Goal: Task Accomplishment & Management: Use online tool/utility

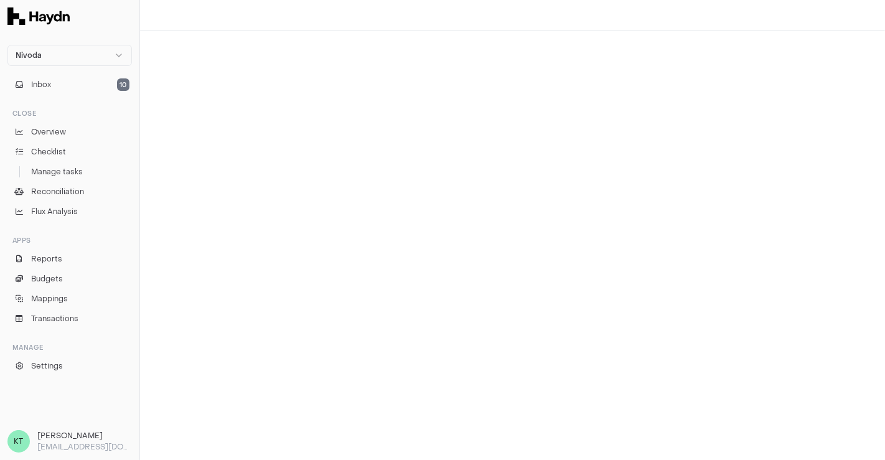
click at [77, 182] on ul "Overview Checklist Manage tasks Reconciliation Flux Analysis" at bounding box center [69, 171] width 125 height 97
click at [76, 191] on span "Reconciliation" at bounding box center [57, 191] width 53 height 11
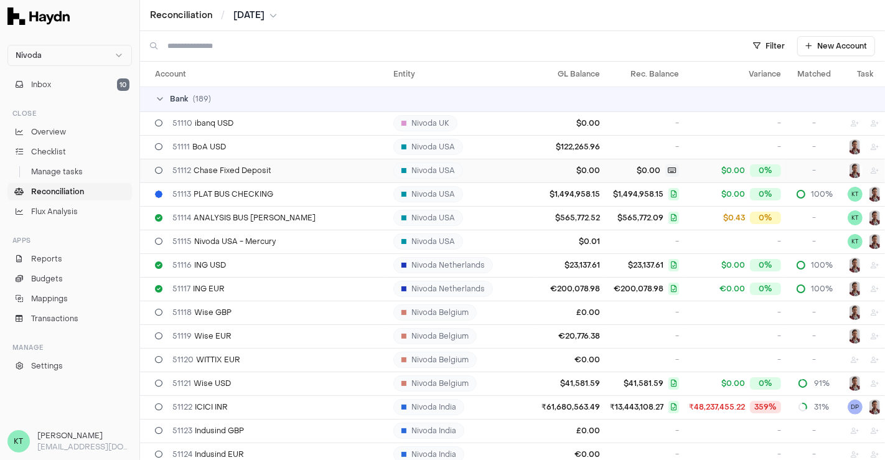
scroll to position [214, 0]
click at [269, 23] on div "Reconciliation / [DATE]" at bounding box center [512, 15] width 745 height 31
click at [259, 12] on span "[DATE]" at bounding box center [248, 15] width 31 height 12
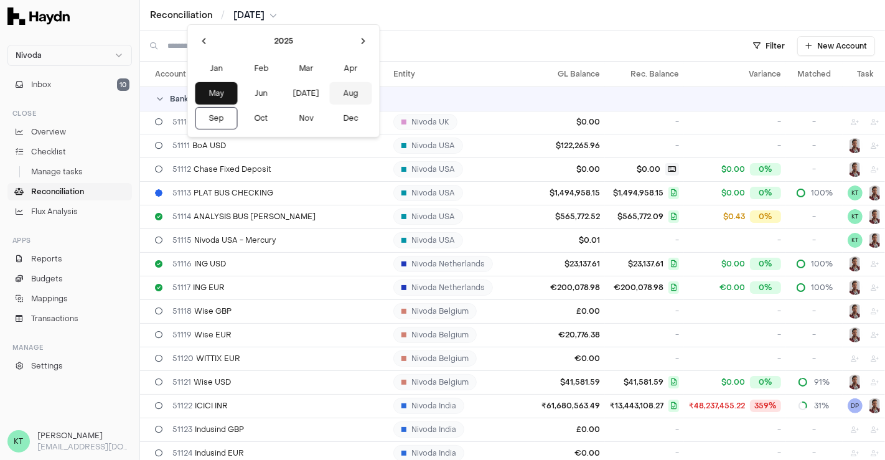
click at [330, 90] on button "Aug" at bounding box center [351, 93] width 42 height 22
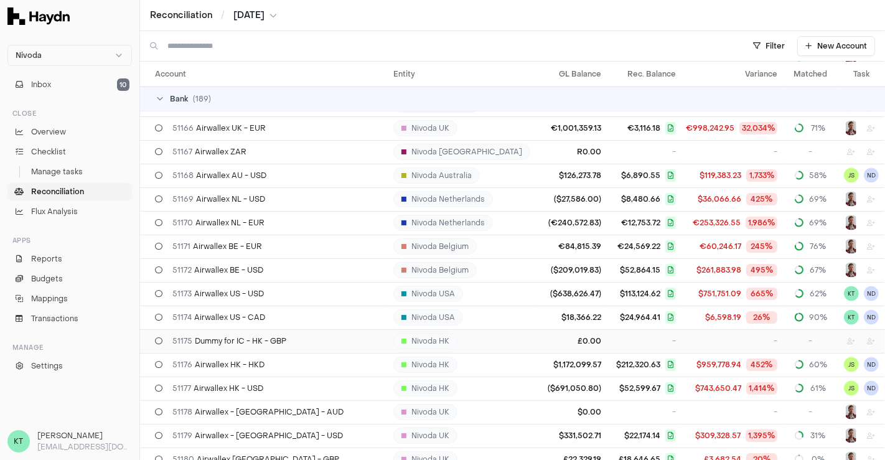
scroll to position [1576, 0]
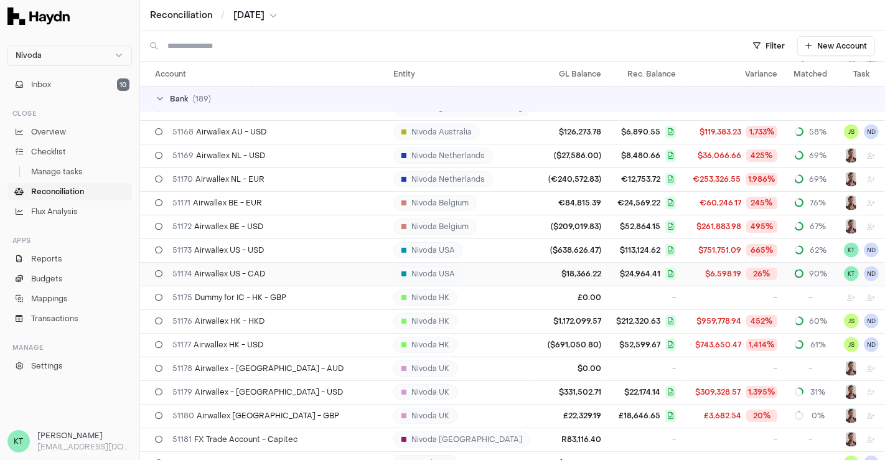
click at [295, 269] on div "51174 Airwallex US - CAD" at bounding box center [269, 274] width 229 height 10
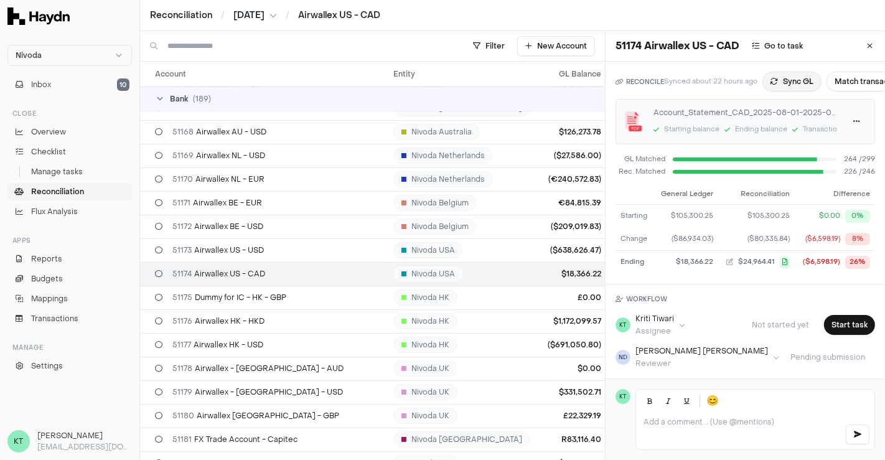
click at [792, 81] on button "Sync GL" at bounding box center [792, 82] width 59 height 20
click at [758, 226] on td "$105,300.25" at bounding box center [761, 216] width 78 height 23
click at [265, 15] on span "[DATE]" at bounding box center [248, 15] width 31 height 12
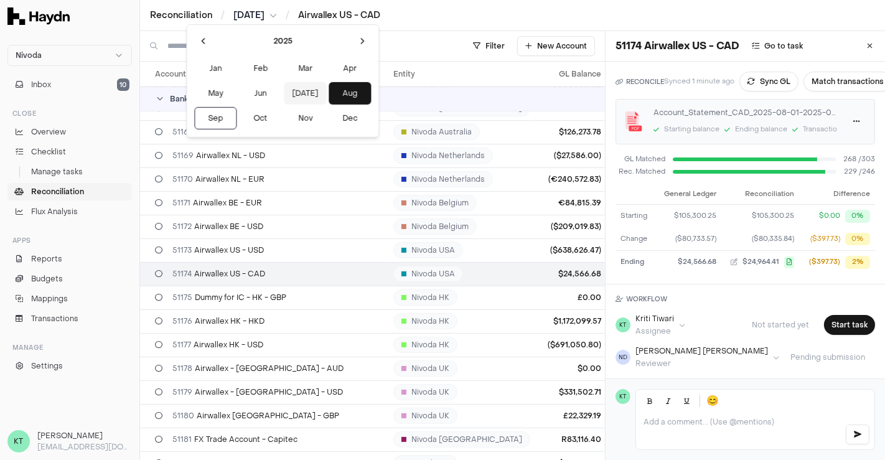
click at [284, 96] on button "[DATE]" at bounding box center [305, 93] width 42 height 22
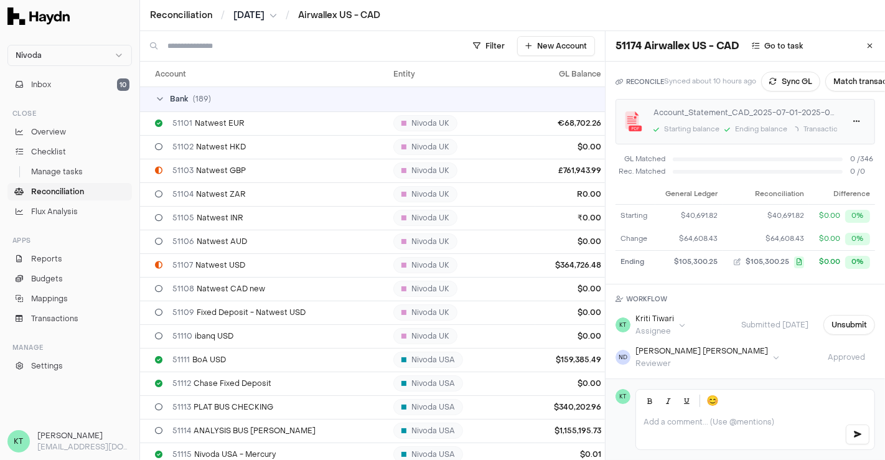
click at [262, 17] on span "[DATE]" at bounding box center [248, 15] width 31 height 12
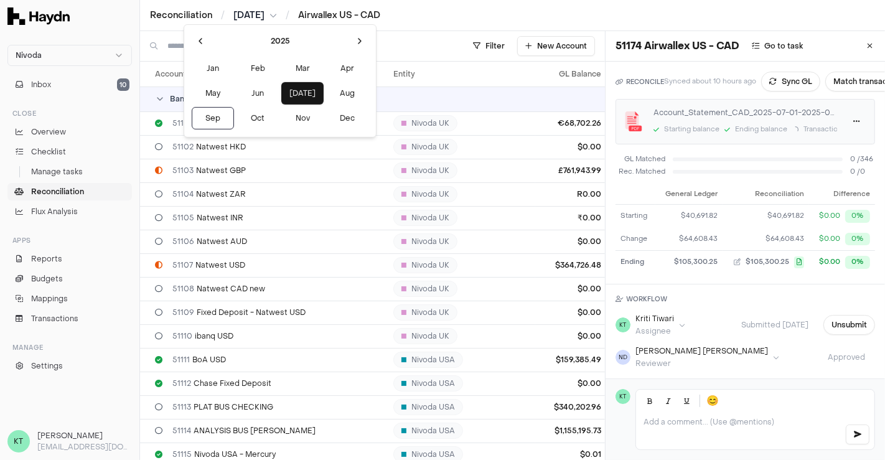
scroll to position [1725, 0]
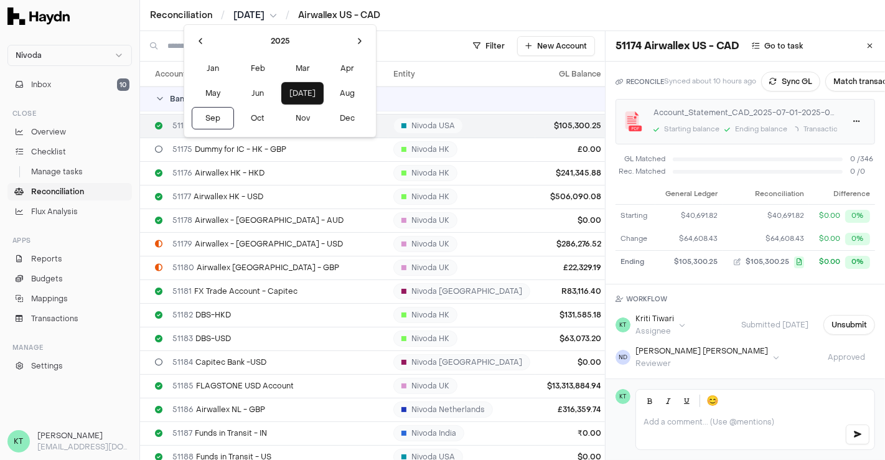
click at [269, 19] on html "Nivoda Inbox 10 Close Overview Checklist Manage tasks Reconciliation Flux Analy…" at bounding box center [442, 230] width 885 height 460
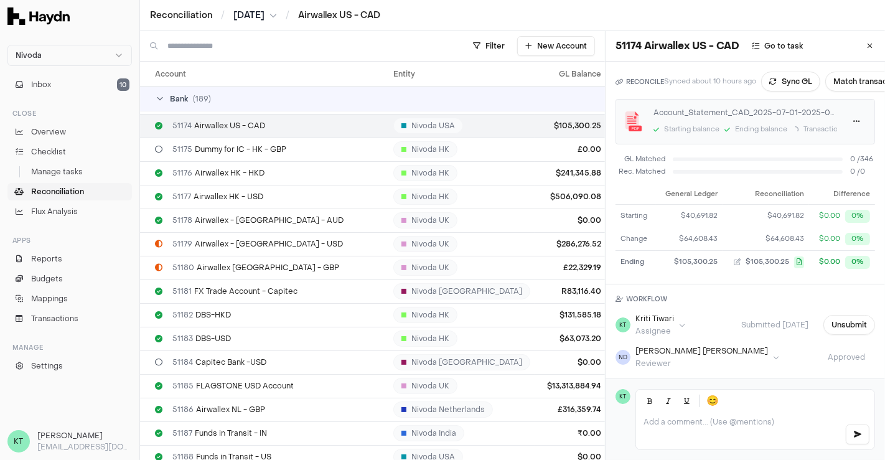
click at [269, 19] on button "[DATE]" at bounding box center [255, 15] width 44 height 12
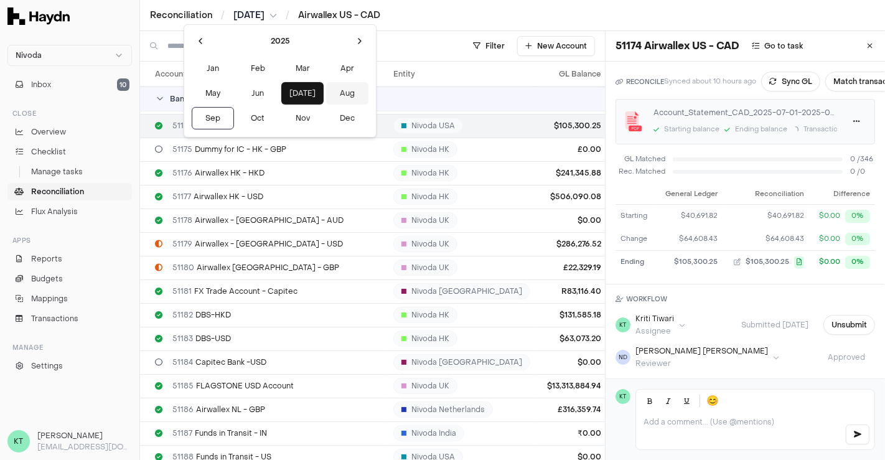
click at [326, 91] on button "Aug" at bounding box center [347, 93] width 42 height 22
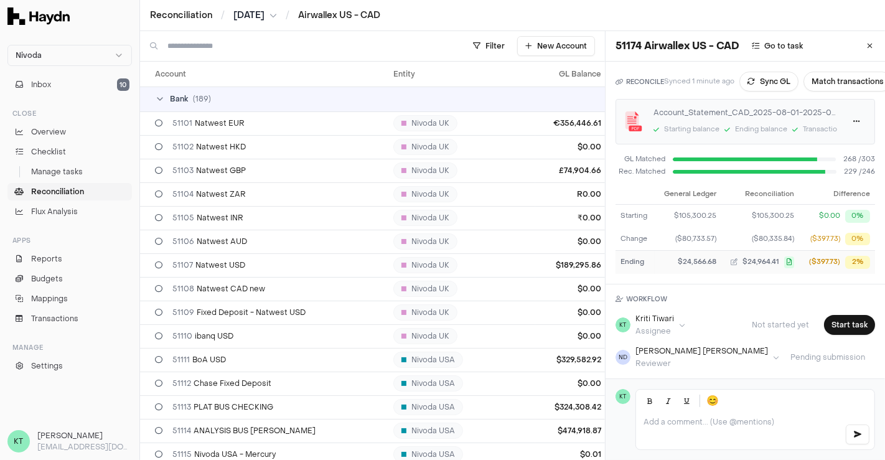
scroll to position [1725, 0]
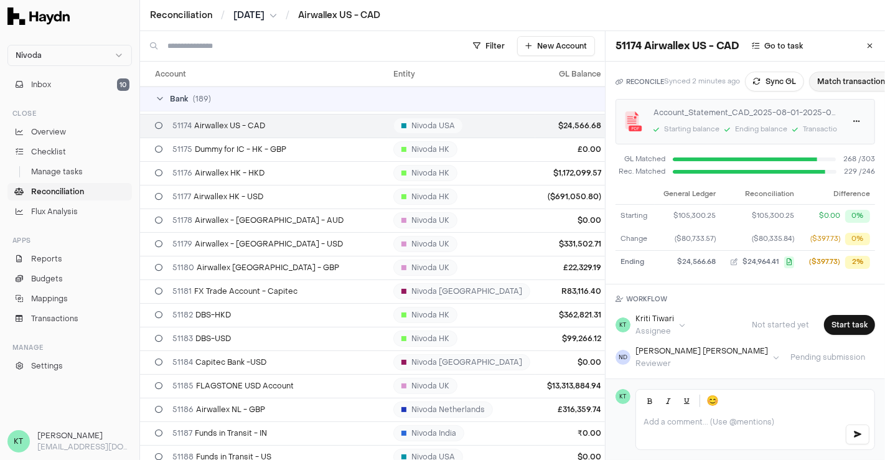
click at [851, 73] on button "Match transactions" at bounding box center [853, 82] width 88 height 20
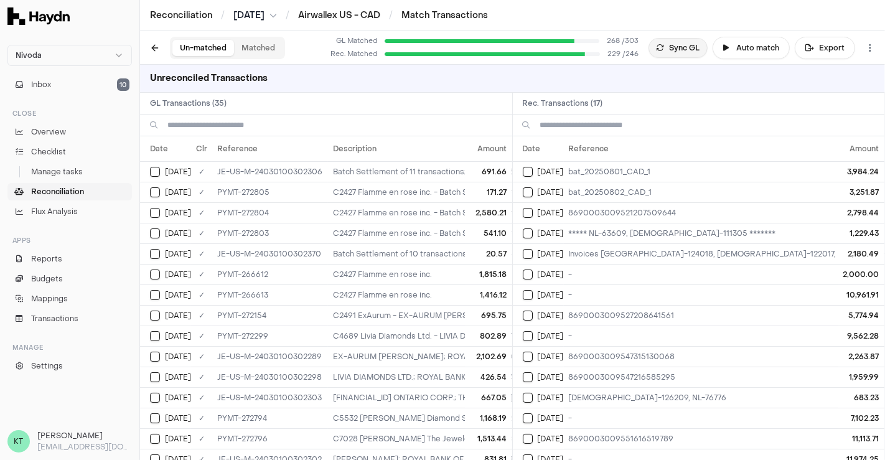
click at [693, 42] on button "Sync GL" at bounding box center [678, 48] width 59 height 20
click at [154, 49] on button at bounding box center [155, 48] width 20 height 20
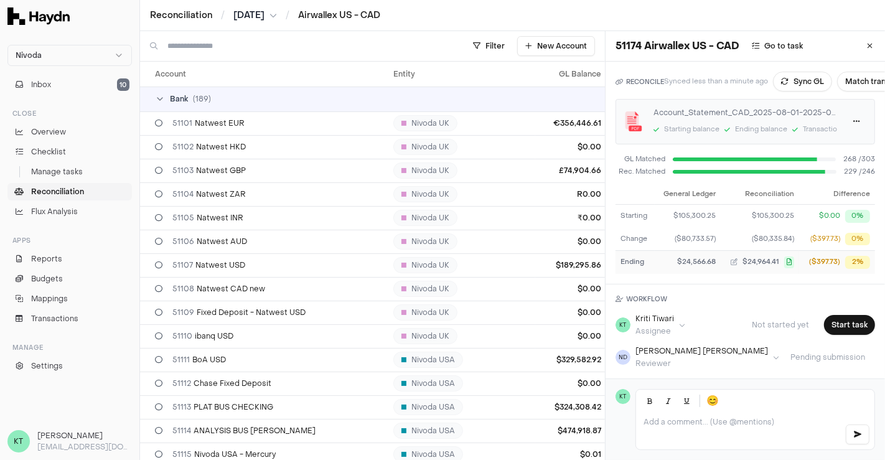
scroll to position [1725, 0]
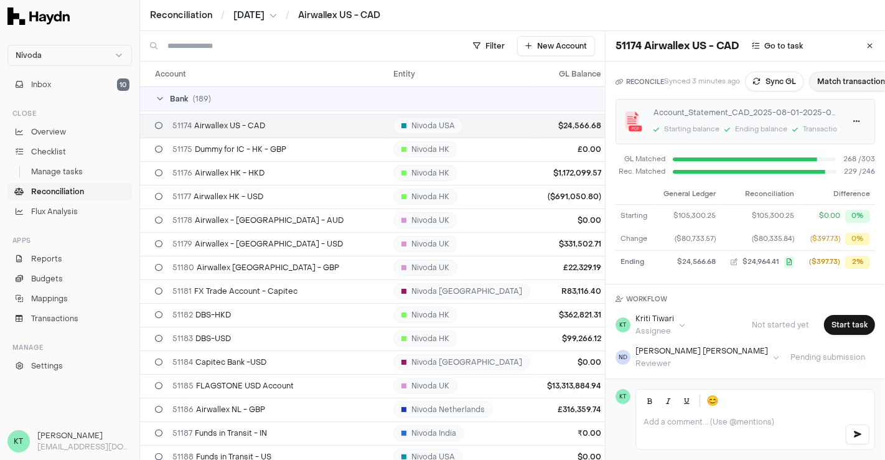
click at [848, 73] on div "RECONCILE Synced 3 minutes ago Sync GL Match transactions Account_Statement_CAD…" at bounding box center [746, 173] width 280 height 223
click at [848, 73] on button "Match transactions" at bounding box center [853, 82] width 88 height 20
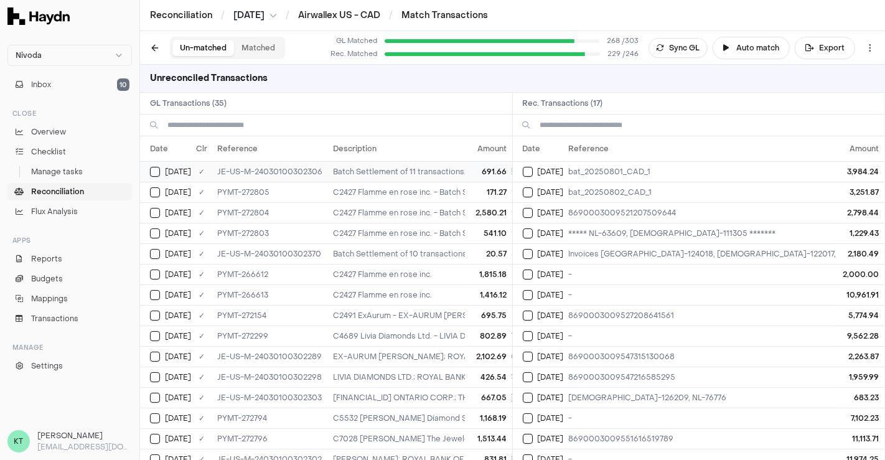
click at [378, 168] on td "Batch Settlement of 11 transactions; bat_20250801_CAD_1 3,984.24" at bounding box center [750, 171] width 844 height 21
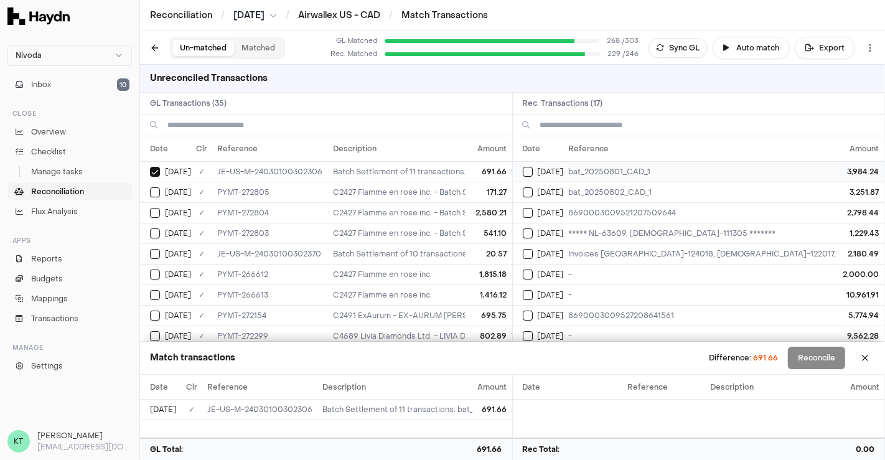
click at [583, 169] on td "bat_20250801_CAD_1" at bounding box center [758, 171] width 388 height 21
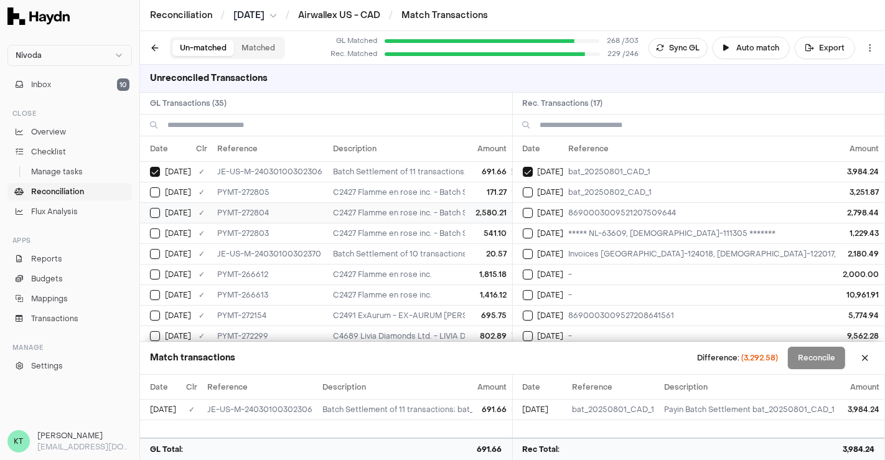
click at [411, 210] on td "C2427 Flamme en rose inc. - Batch Settlement of 11 transactions; bat_20250801_C…" at bounding box center [750, 212] width 844 height 21
click at [408, 192] on td "C2427 Flamme en rose inc. - Batch Settlement of 11 transactions; bat_20250801_C…" at bounding box center [750, 192] width 844 height 21
click at [395, 232] on td "C2427 Flamme en rose inc. - Batch Settlement of 11 transactions; bat_20250801_C…" at bounding box center [750, 233] width 844 height 21
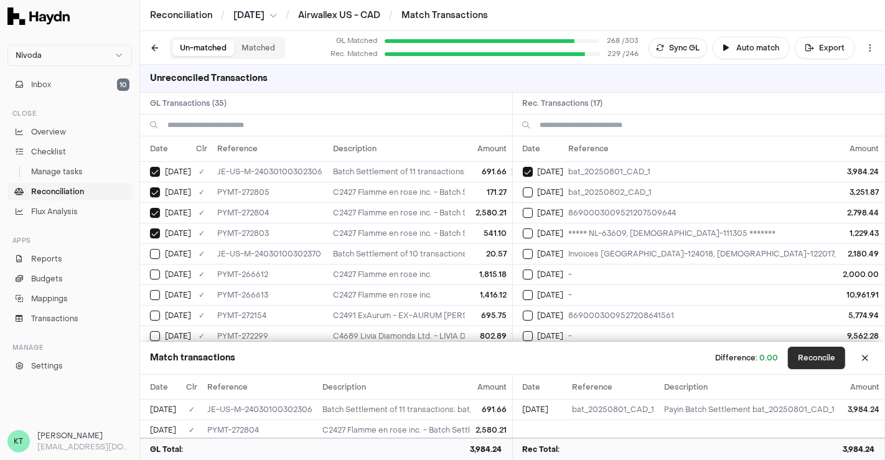
click at [825, 357] on button "Reconcile" at bounding box center [816, 358] width 57 height 22
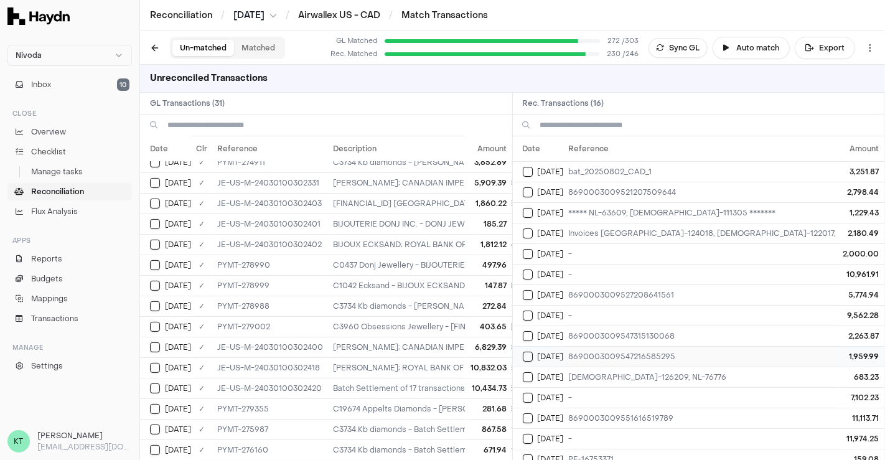
scroll to position [35, 0]
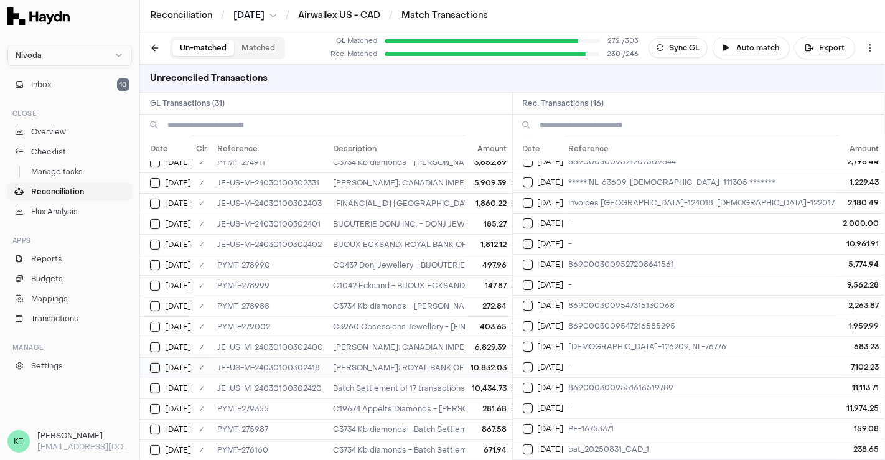
click at [401, 357] on td "[PERSON_NAME]; ROYAL BANK OF CANADA; 8690003009551616519789; [PERSON_NAME] Diam…" at bounding box center [750, 367] width 844 height 21
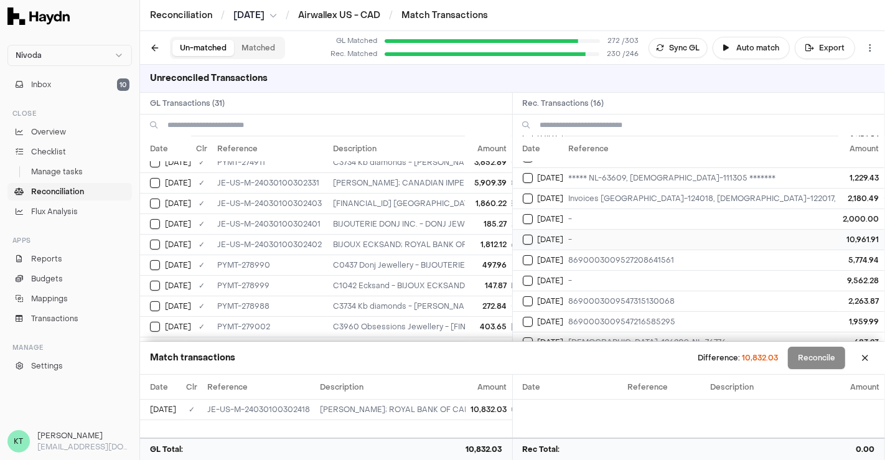
click at [676, 229] on td "-" at bounding box center [758, 239] width 388 height 21
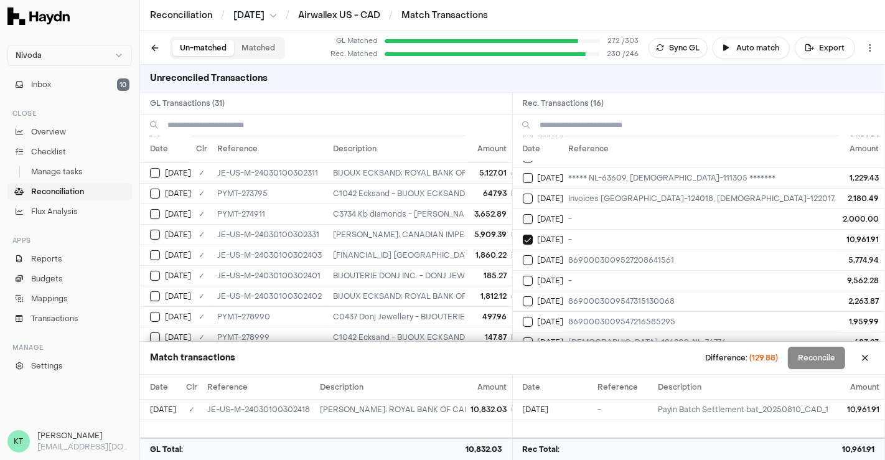
scroll to position [224, 0]
click at [869, 350] on button at bounding box center [865, 358] width 20 height 20
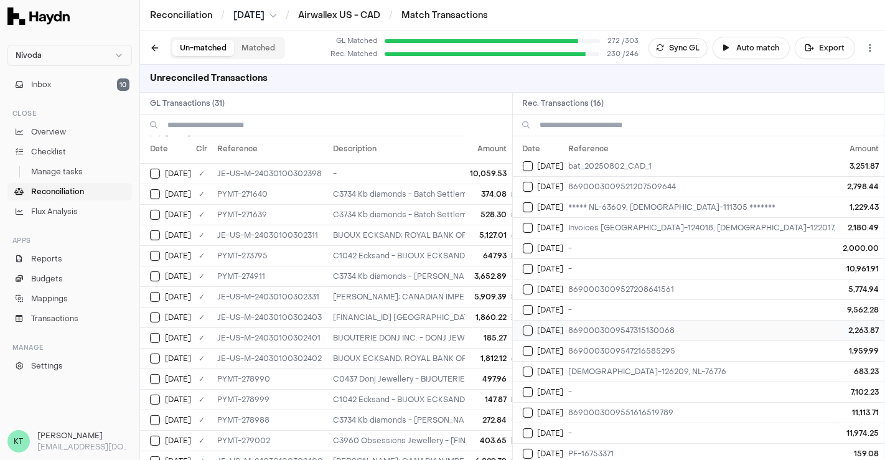
scroll to position [0, 0]
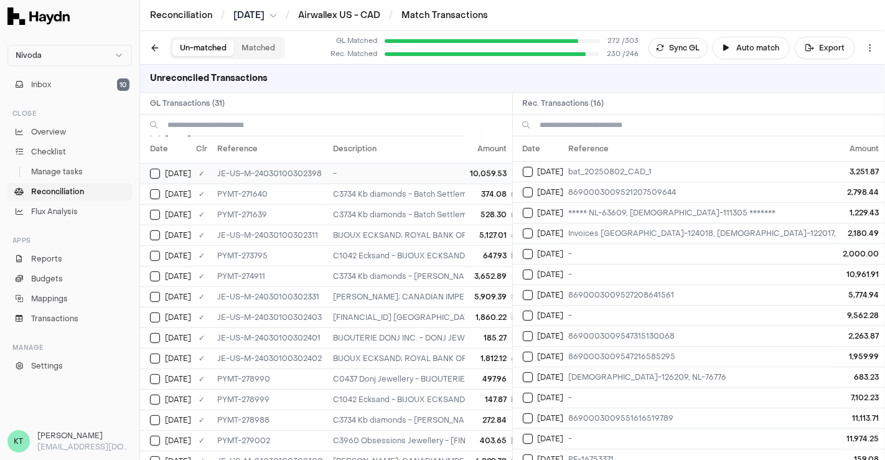
click at [426, 171] on td "-" at bounding box center [750, 173] width 844 height 21
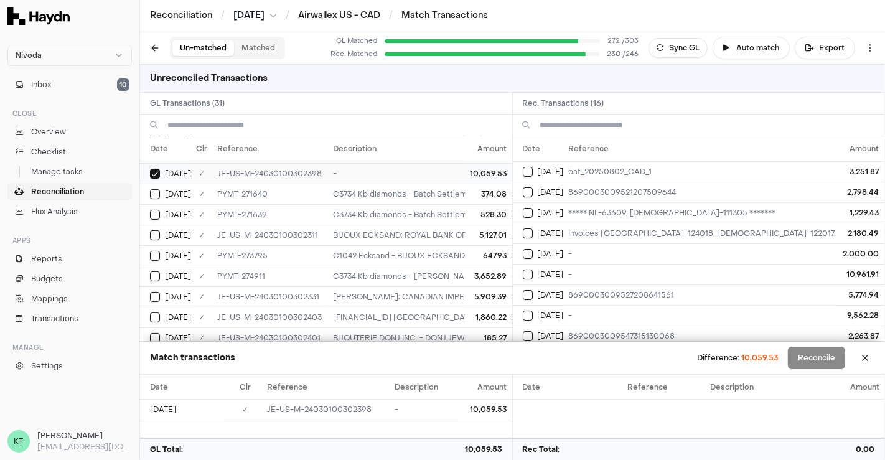
click at [369, 169] on td "-" at bounding box center [750, 173] width 844 height 21
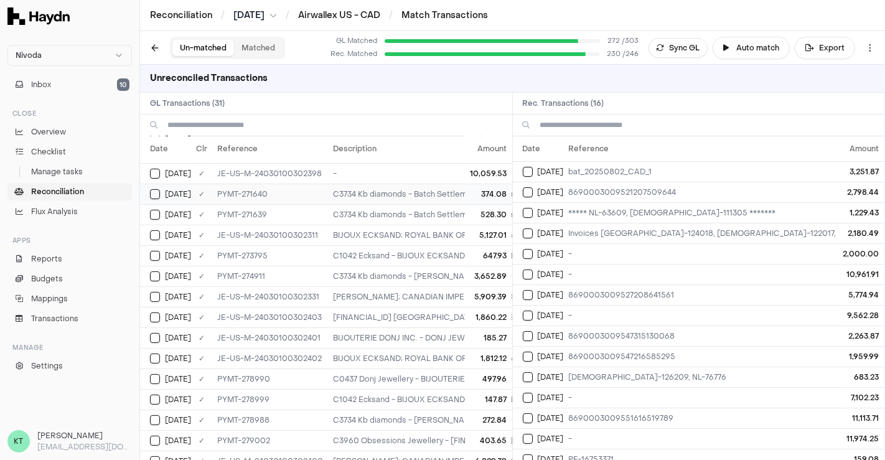
click at [376, 192] on td "C3734 Kb diamonds - Batch Settlement of 16 transactions; bat_20250810_CAD_1 10,…" at bounding box center [750, 194] width 844 height 21
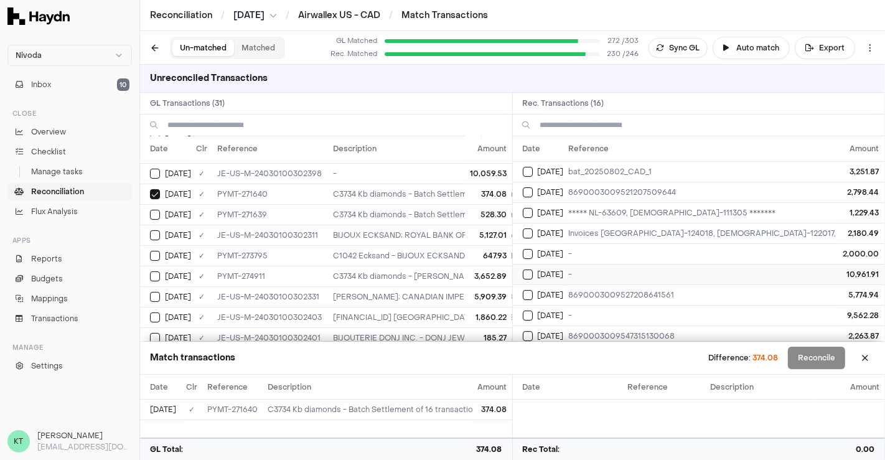
click at [590, 268] on td "-" at bounding box center [758, 274] width 388 height 21
click at [379, 210] on td "C3734 Kb diamonds - Batch Settlement of 16 transactions; bat_20250810_CAD_1 10,…" at bounding box center [750, 214] width 844 height 21
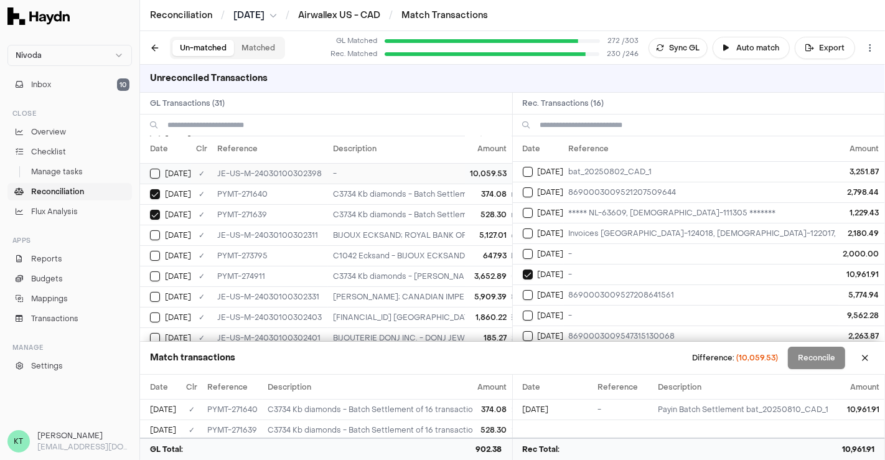
click at [369, 173] on td "-" at bounding box center [750, 173] width 844 height 21
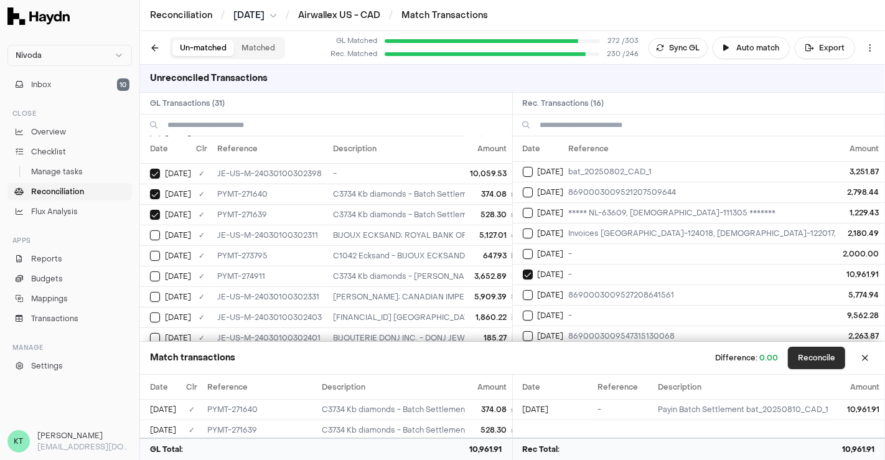
click at [810, 360] on button "Reconcile" at bounding box center [816, 358] width 57 height 22
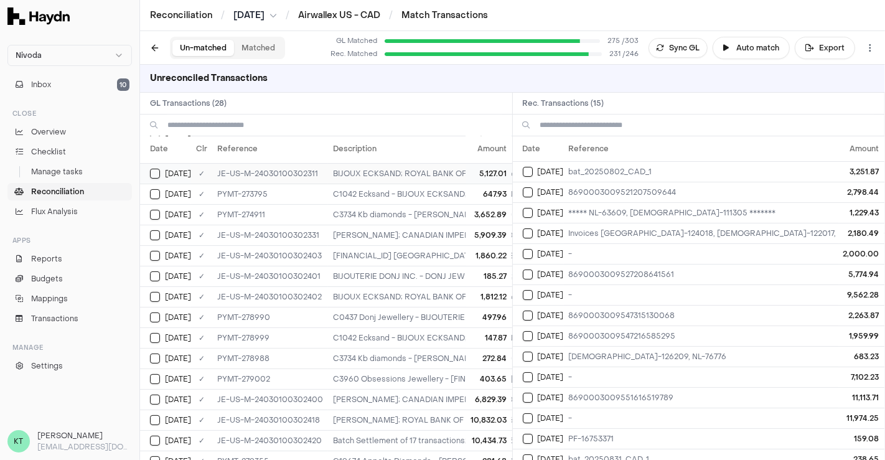
click at [382, 172] on td "BIJOUX ECKSAND; ROYAL BANK OF CANADA; 8690003009527208641561; Ecksand 5,774.94" at bounding box center [750, 173] width 844 height 21
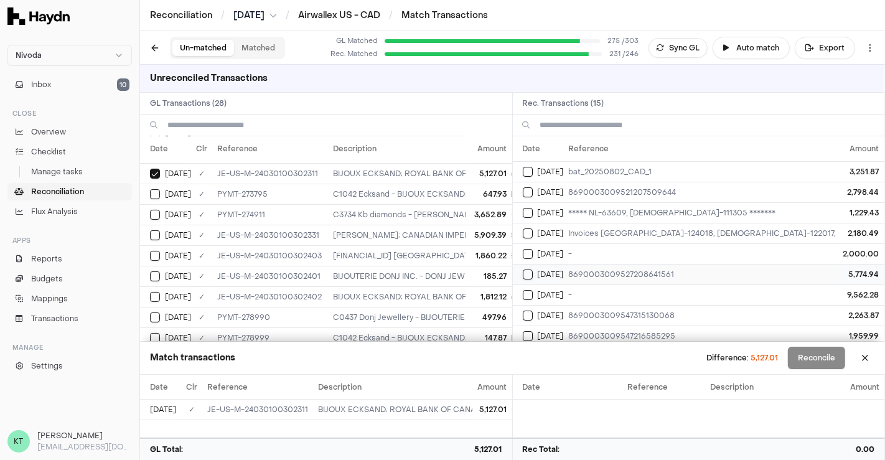
click at [639, 273] on td "8690003009527208641561" at bounding box center [758, 274] width 388 height 21
click at [392, 185] on td "C1042 Ecksand - BIJOUX ECKSAND; ROYAL BANK OF CANADA; 8690003009527208641561; E…" at bounding box center [750, 194] width 844 height 21
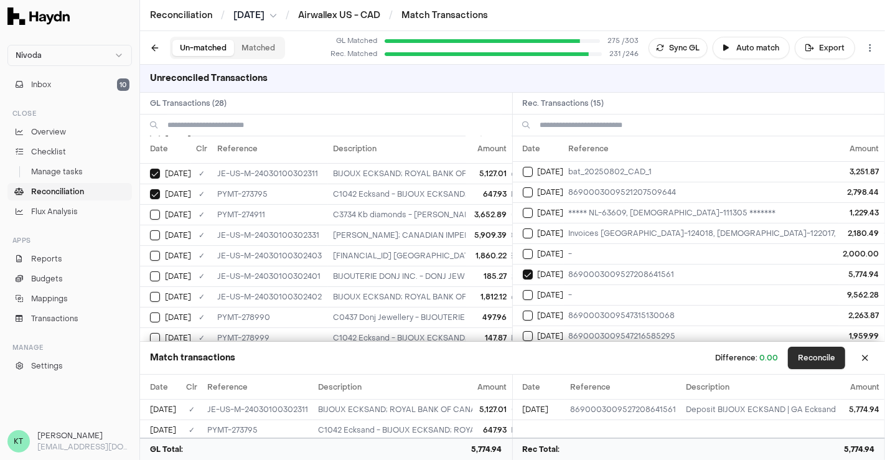
click at [816, 360] on button "Reconcile" at bounding box center [816, 358] width 57 height 22
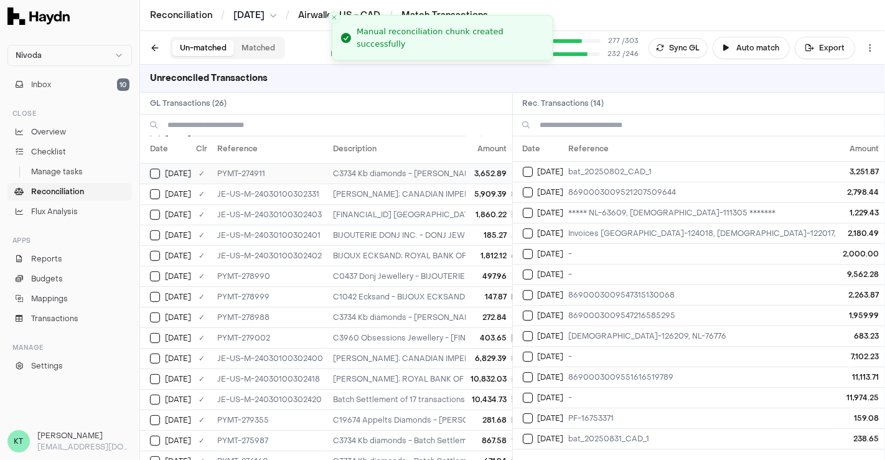
click at [421, 169] on td "C3734 Kb diamonds - [PERSON_NAME]; CANADIAN IMPERIAL BANK OF COMMERCE; ; Kb dia…" at bounding box center [750, 173] width 844 height 21
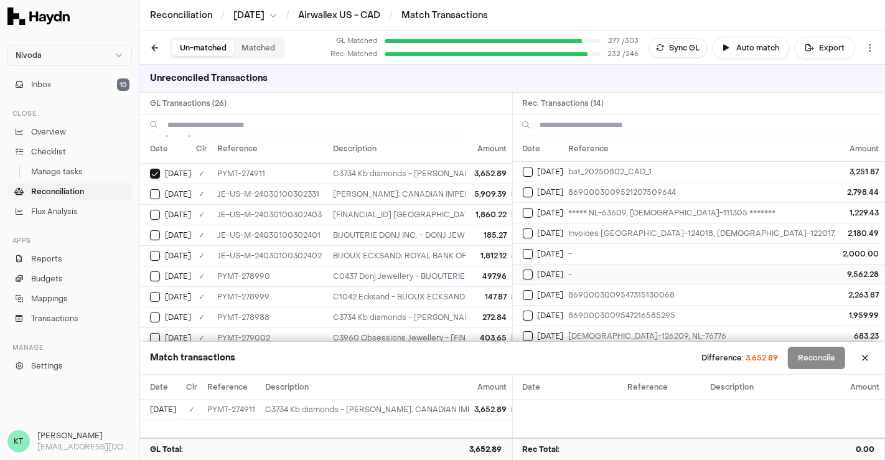
click at [577, 278] on td "-" at bounding box center [758, 274] width 388 height 21
click at [375, 190] on td "[PERSON_NAME]; CANADIAN IMPERIAL BANK OF COMMERCE; ; Kb diamonds 9,562.28" at bounding box center [750, 194] width 844 height 21
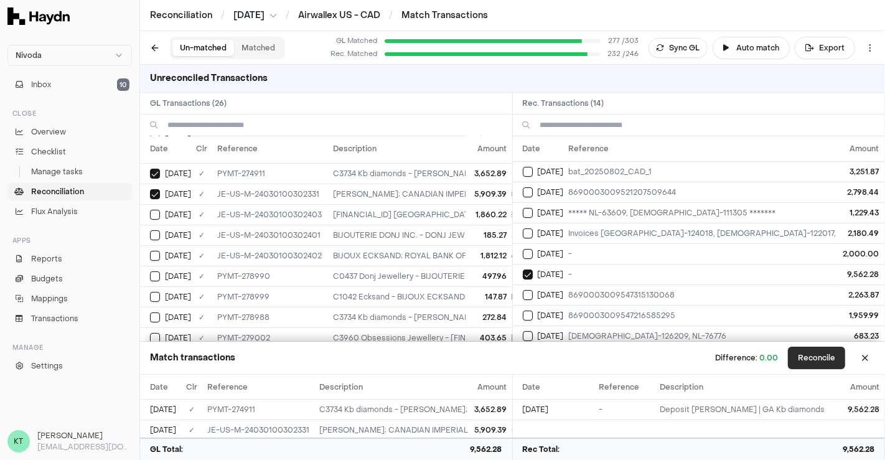
click at [816, 351] on button "Reconcile" at bounding box center [816, 358] width 57 height 22
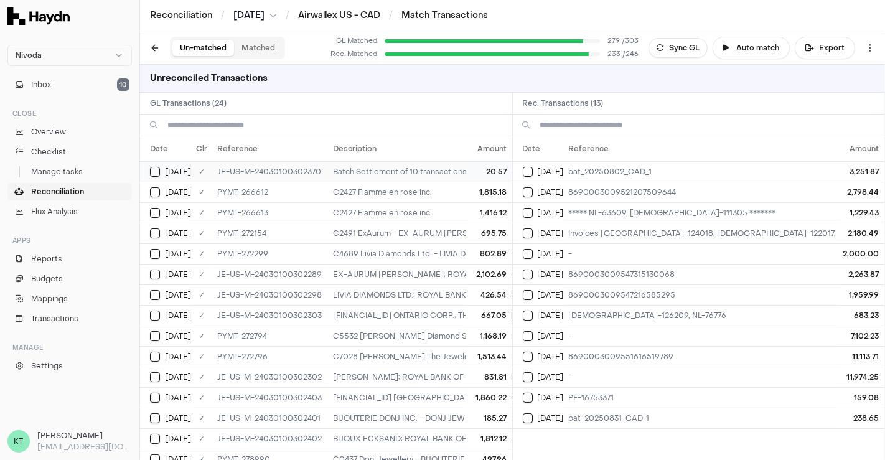
click at [383, 171] on td "Batch Settlement of 10 transactions; bat_20250802_CAD_1 3,251.87" at bounding box center [750, 171] width 844 height 21
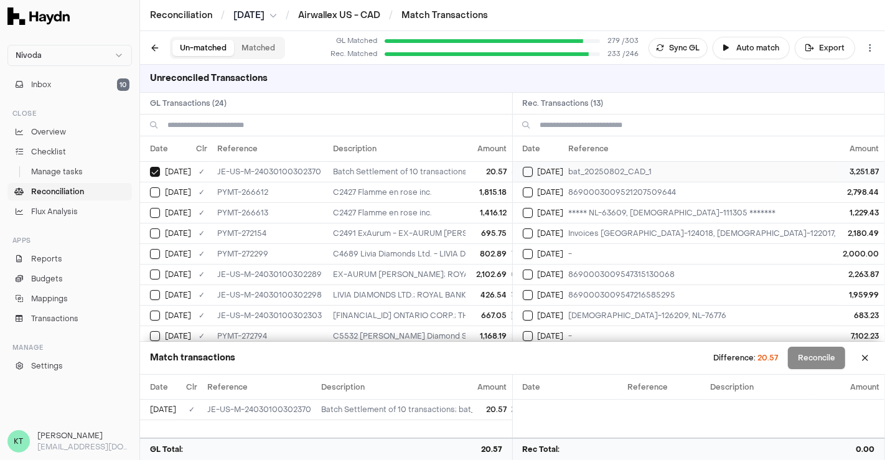
click at [583, 171] on td "bat_20250802_CAD_1" at bounding box center [758, 171] width 388 height 21
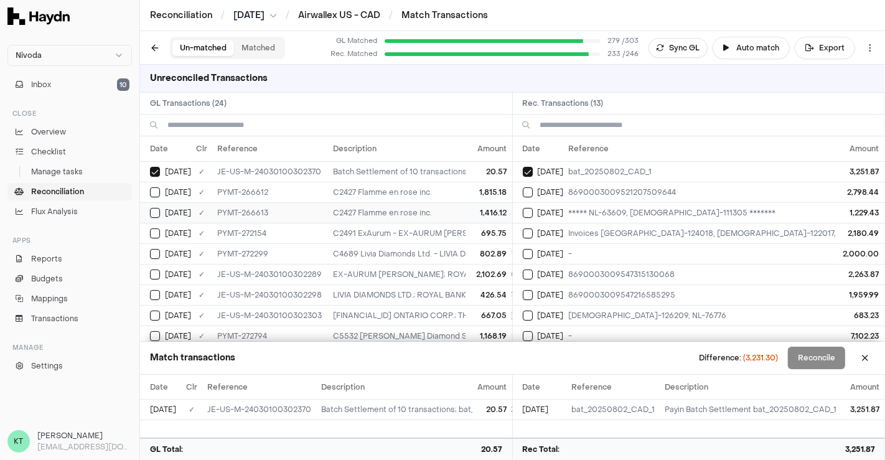
click at [377, 210] on td "C2427 Flamme en rose inc." at bounding box center [750, 212] width 844 height 21
click at [371, 191] on td "C2427 Flamme en rose inc." at bounding box center [750, 192] width 844 height 21
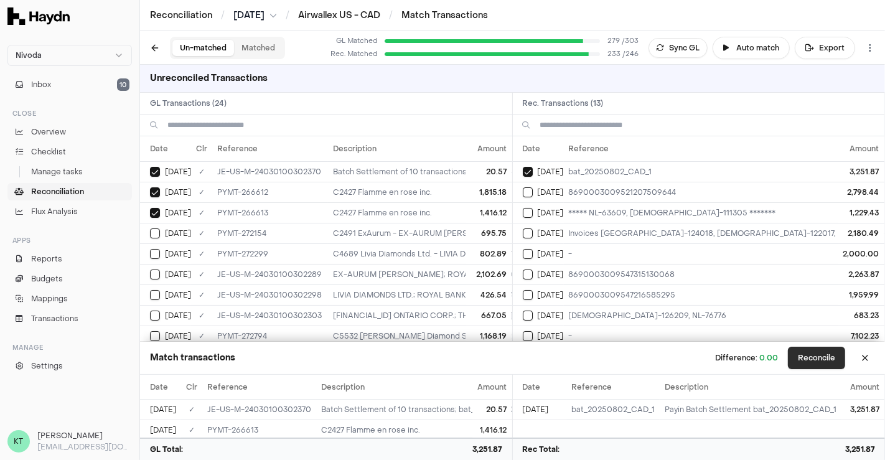
click at [819, 360] on button "Reconcile" at bounding box center [816, 358] width 57 height 22
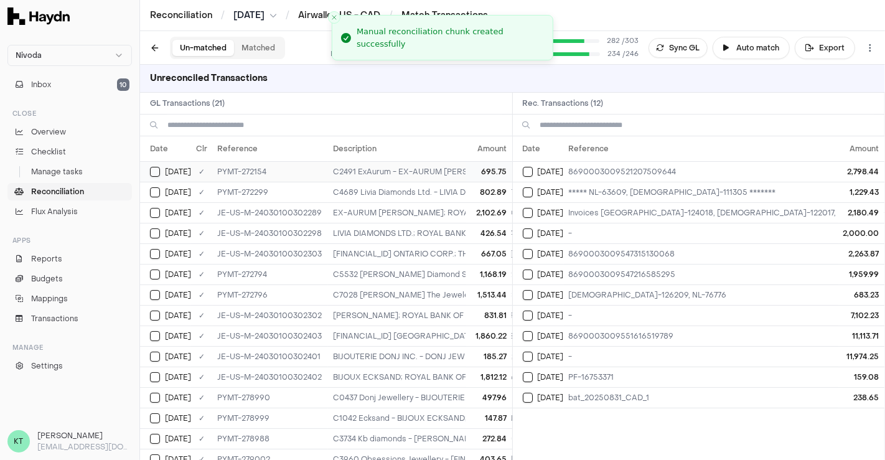
click at [375, 169] on td "C2491 ExAurum - EX-AURUM [PERSON_NAME]; ROYAL BANK OF CANADA; 86900030095212075…" at bounding box center [750, 171] width 844 height 21
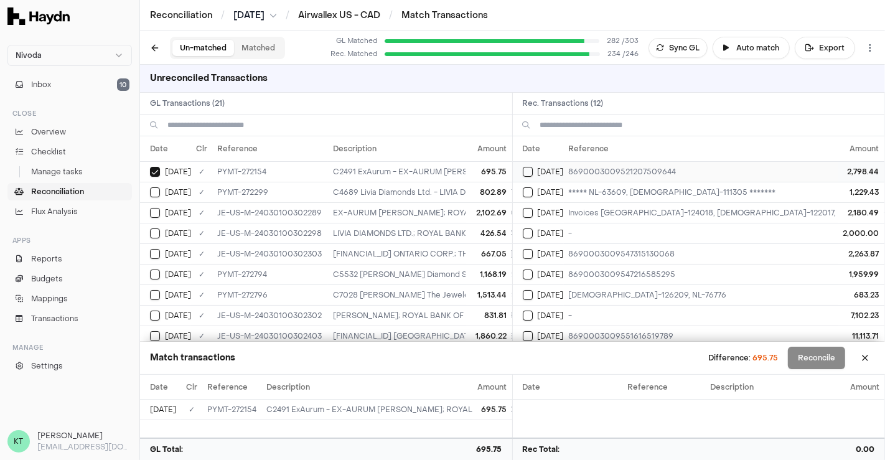
click at [597, 163] on td "8690003009521207509644" at bounding box center [758, 171] width 388 height 21
click at [388, 212] on td "EX-AURUM [PERSON_NAME]; ROYAL BANK OF CANADA; 8690003009521207509644; ExAurum 2…" at bounding box center [750, 212] width 844 height 21
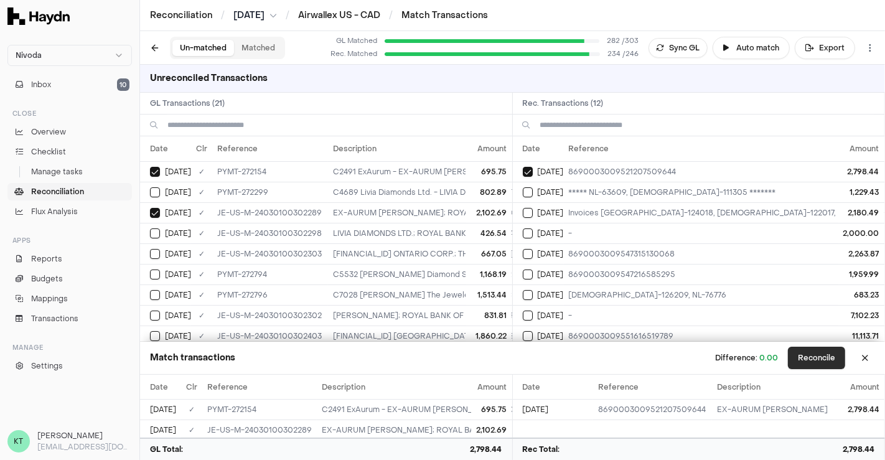
click at [814, 359] on button "Reconcile" at bounding box center [816, 358] width 57 height 22
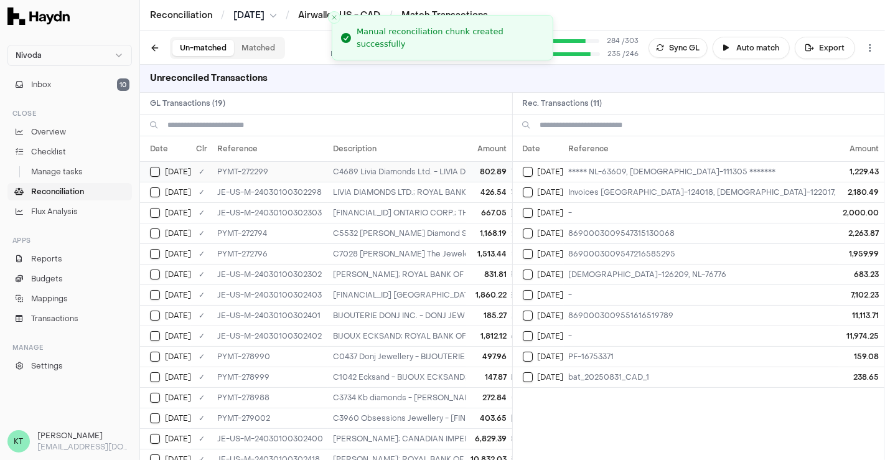
click at [384, 169] on td "C4689 Livia Diamonds Ltd. - LIVIA DIAMONDS LTD.; ROYAL BANK OF CANADA; ***** NL…" at bounding box center [750, 171] width 844 height 21
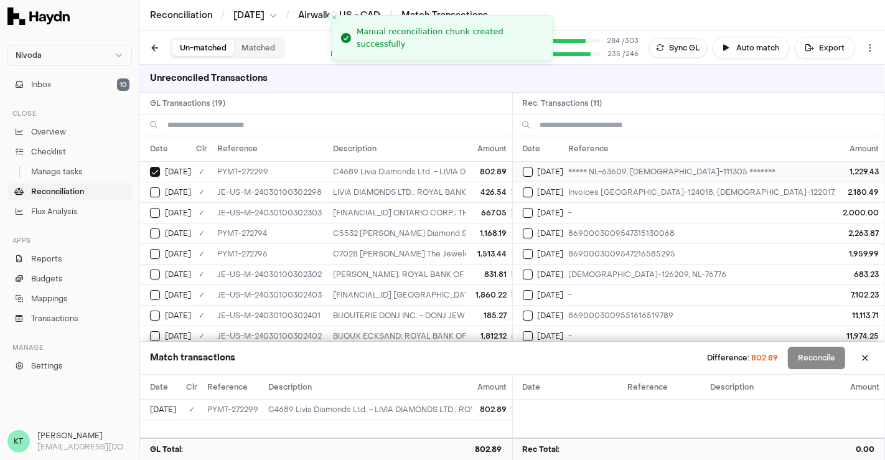
click at [575, 166] on td "***** NL-63609, [DEMOGRAPHIC_DATA]-111305 *******" at bounding box center [758, 171] width 388 height 21
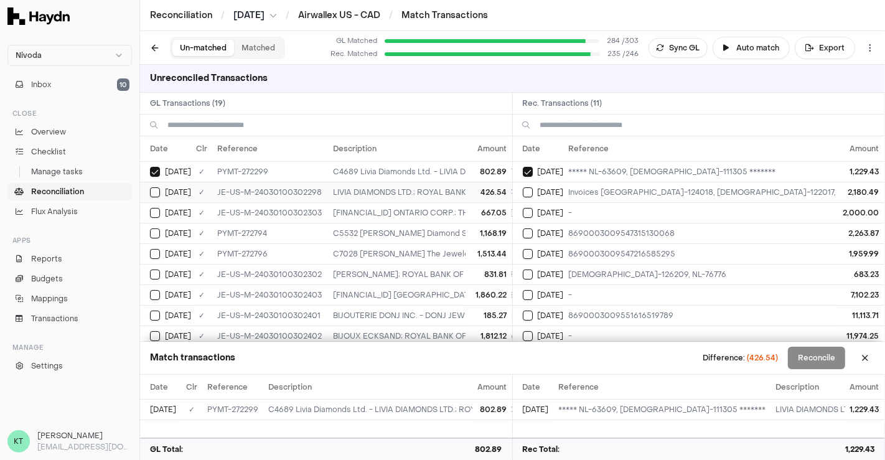
click at [422, 187] on td "LIVIA DIAMONDS LTD.; ROYAL BANK OF CANADA; ***** NL-63609, [DEMOGRAPHIC_DATA]-1…" at bounding box center [750, 192] width 844 height 21
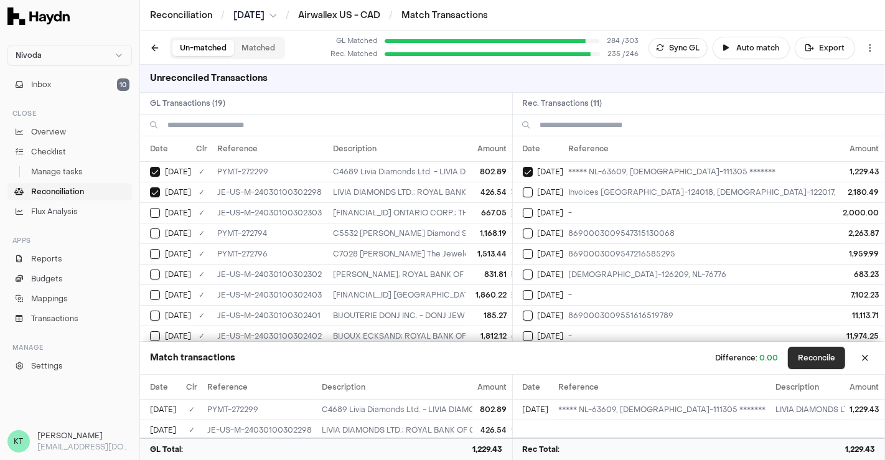
click at [816, 352] on button "Reconcile" at bounding box center [816, 358] width 57 height 22
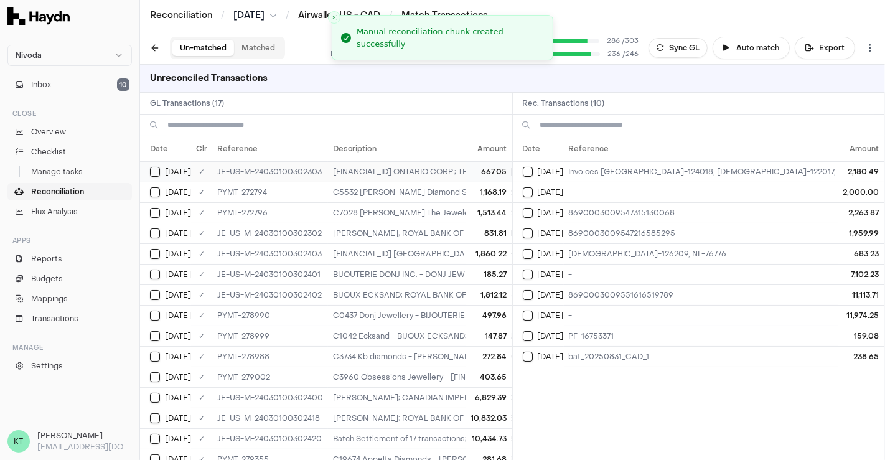
click at [427, 176] on td "[FINANCIAL_ID] ONTARIO CORP.; THE BANK OF [GEOGRAPHIC_DATA]; Invoices [GEOGRAPH…" at bounding box center [750, 171] width 844 height 21
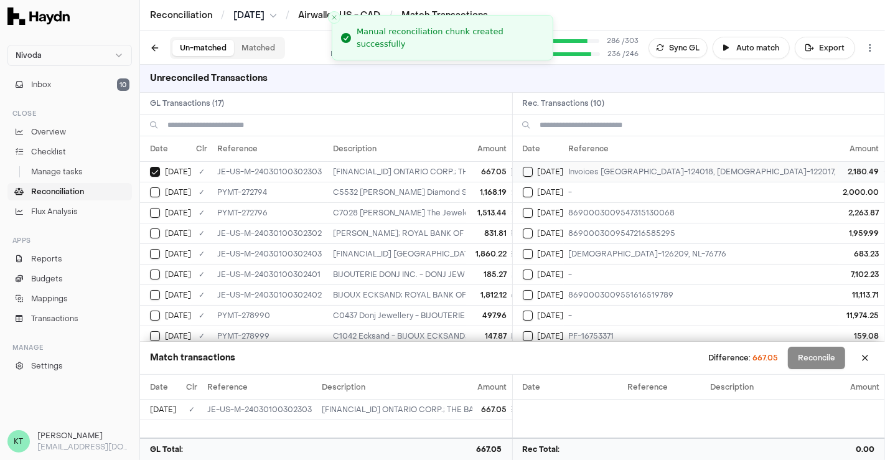
click at [578, 172] on td "Invoices [GEOGRAPHIC_DATA]-124018, [DEMOGRAPHIC_DATA]-122017, [GEOGRAPHIC_DATA]…" at bounding box center [758, 171] width 388 height 21
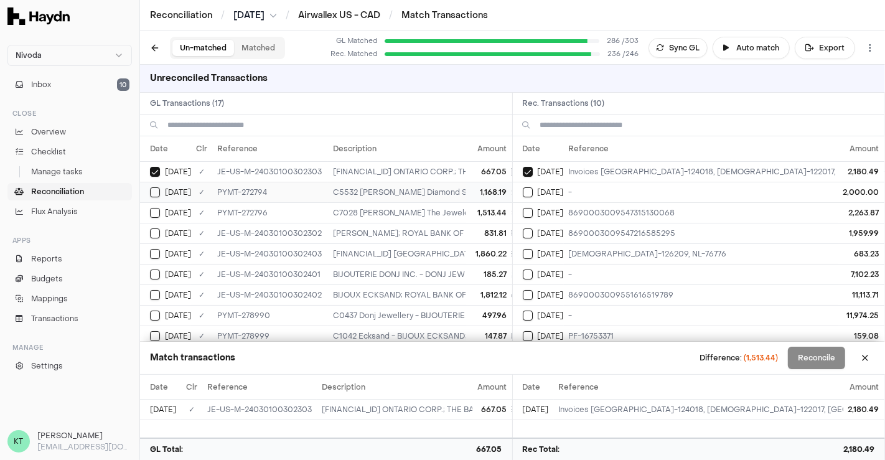
click at [375, 197] on td "C5532 [PERSON_NAME] Diamond Setter - [PERSON_NAME]; ROYAL BANK OF CANADA; ; [PE…" at bounding box center [750, 192] width 844 height 21
click at [374, 215] on td "C7028 [PERSON_NAME] The Jeweler - [FINANCIAL_ID] ONTARIO CORP.; THE BANK OF NOV…" at bounding box center [750, 212] width 844 height 21
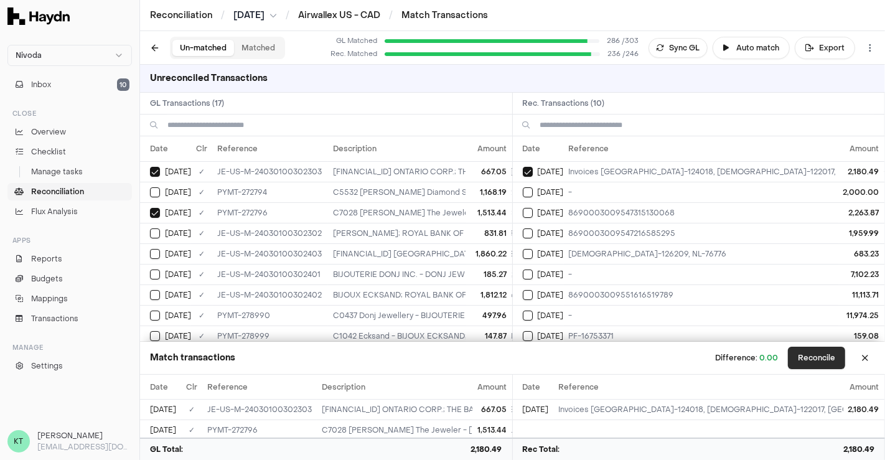
click at [804, 363] on button "Reconcile" at bounding box center [816, 358] width 57 height 22
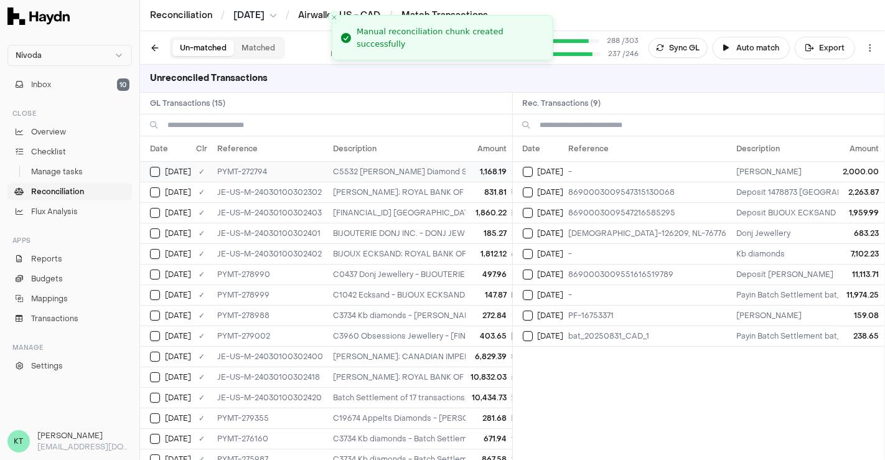
click at [418, 165] on td "C5532 [PERSON_NAME] Diamond Setter - [PERSON_NAME]; ROYAL BANK OF CANADA; ; [PE…" at bounding box center [628, 171] width 601 height 21
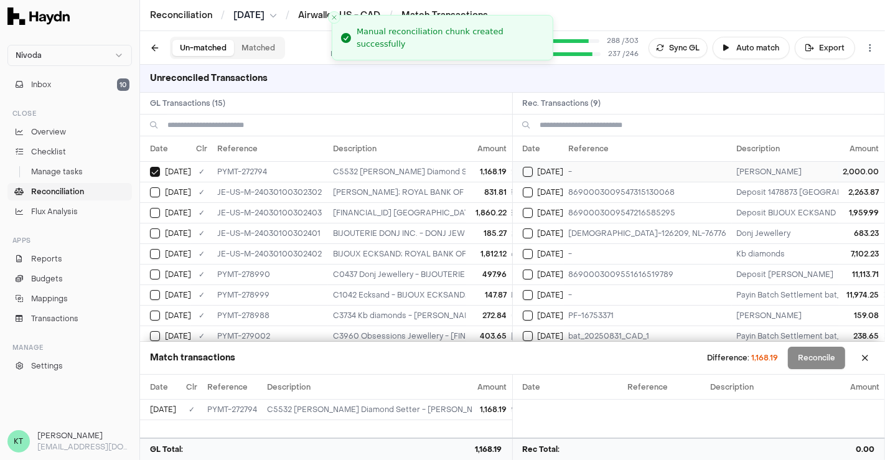
click at [635, 168] on td "-" at bounding box center [648, 171] width 168 height 21
click at [406, 187] on td "[PERSON_NAME]; ROYAL BANK OF CANADA; ; [PERSON_NAME] Diamond Setter 2,000.00" at bounding box center [628, 192] width 601 height 21
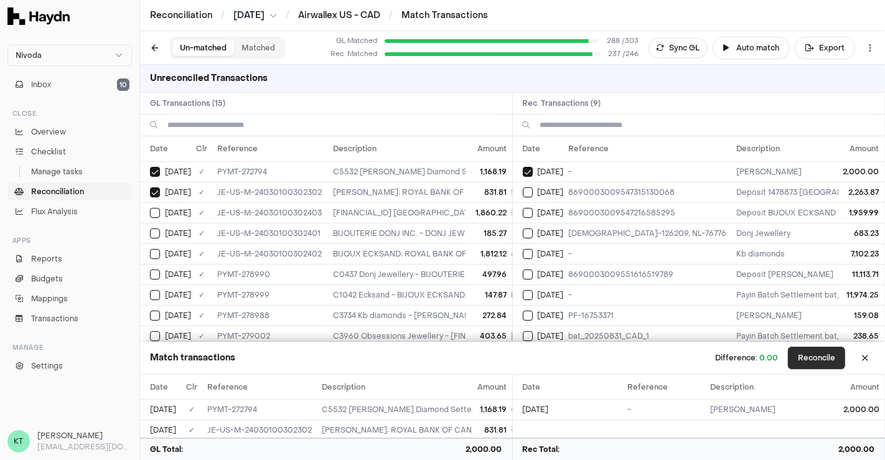
click at [828, 352] on button "Reconcile" at bounding box center [816, 358] width 57 height 22
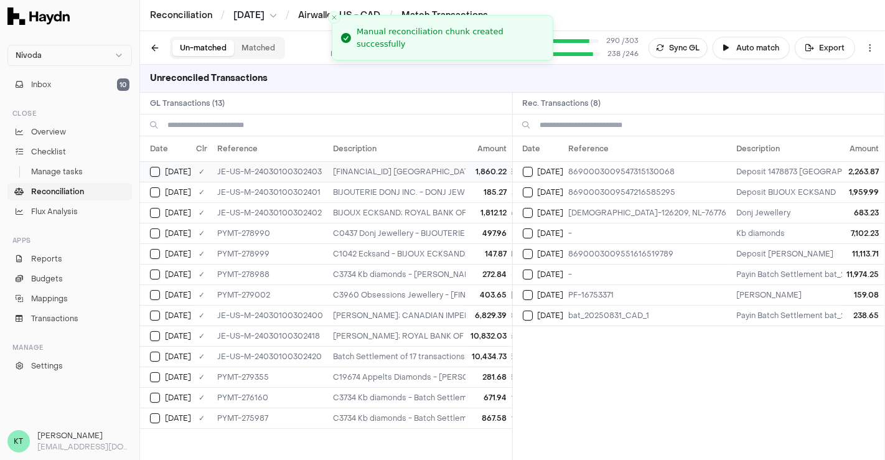
click at [391, 166] on td "[FINANCIAL_ID] [GEOGRAPHIC_DATA]; ROYAL BANK OF CANADA; 8690003009547315130068;…" at bounding box center [628, 171] width 601 height 21
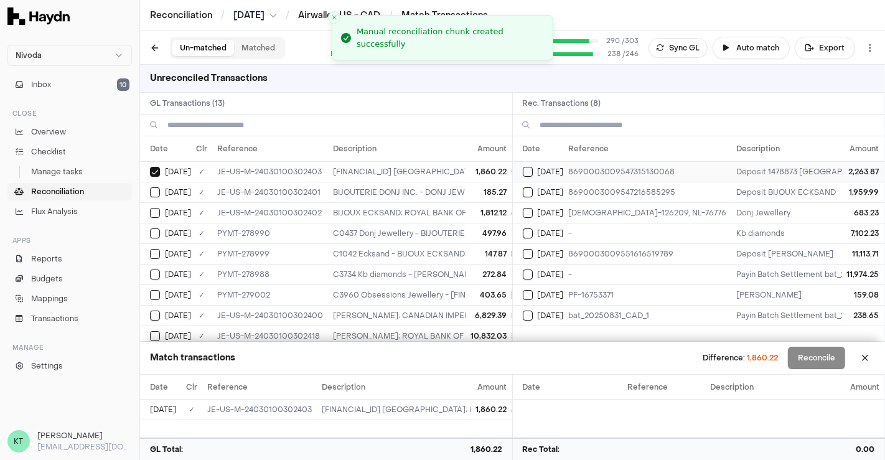
click at [619, 162] on td "8690003009547315130068" at bounding box center [648, 171] width 168 height 21
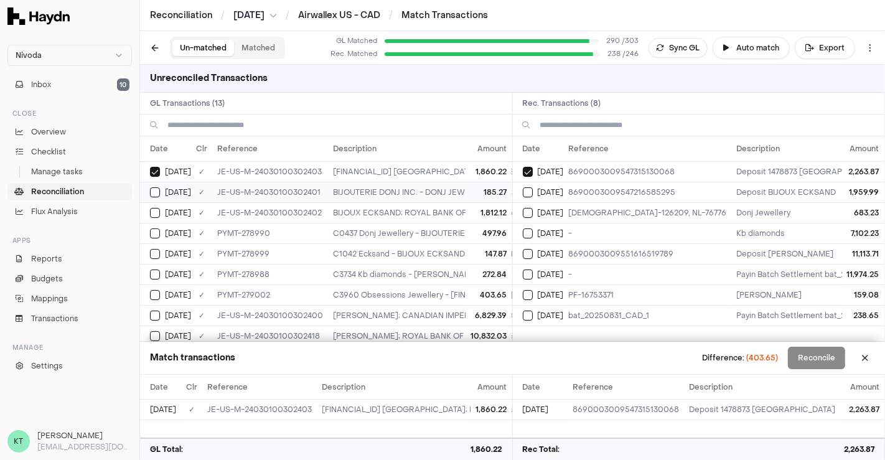
click at [373, 195] on td "BIJOUTERIE DONJ INC. - DONJ JEWELLERY INC.; BANK OF [GEOGRAPHIC_DATA]; US-12620…" at bounding box center [628, 192] width 601 height 21
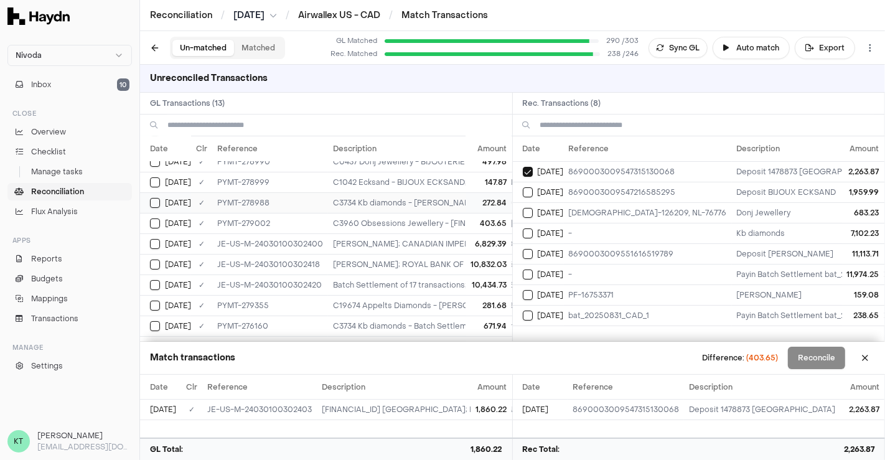
scroll to position [82, 0]
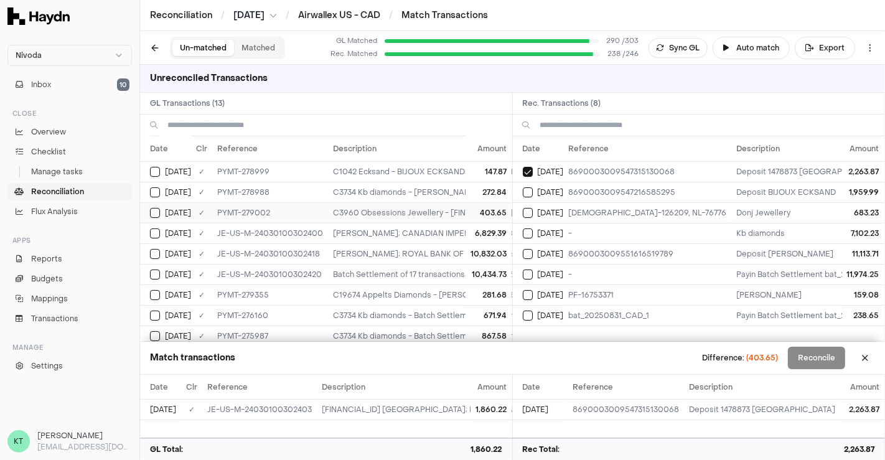
click at [384, 203] on td "C3960 Obsessions Jewellery - [FINANCIAL_ID] [GEOGRAPHIC_DATA]; ROYAL BANK OF CA…" at bounding box center [628, 212] width 601 height 21
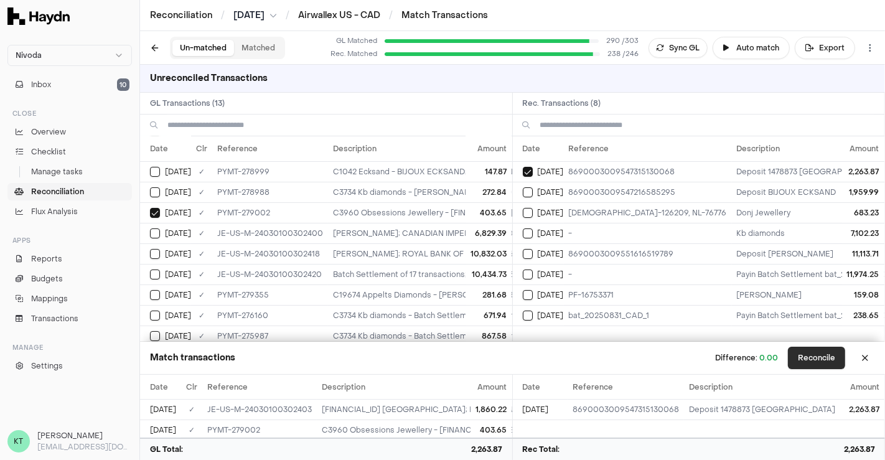
click at [814, 358] on button "Reconcile" at bounding box center [816, 358] width 57 height 22
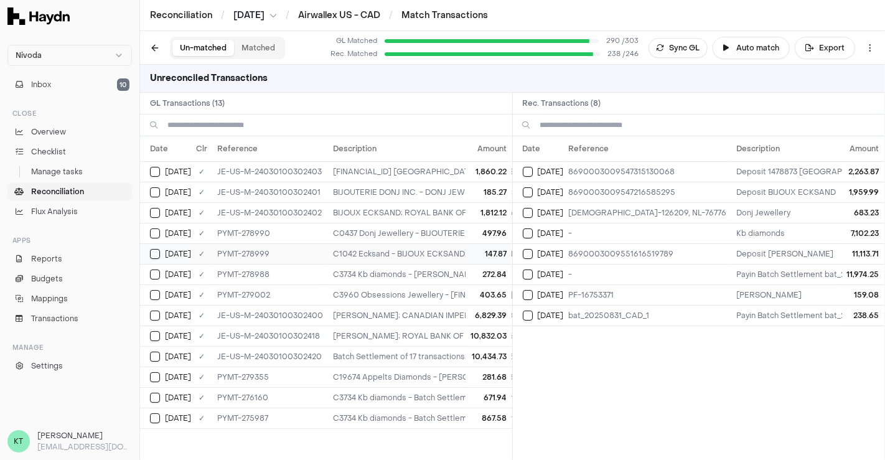
scroll to position [0, 0]
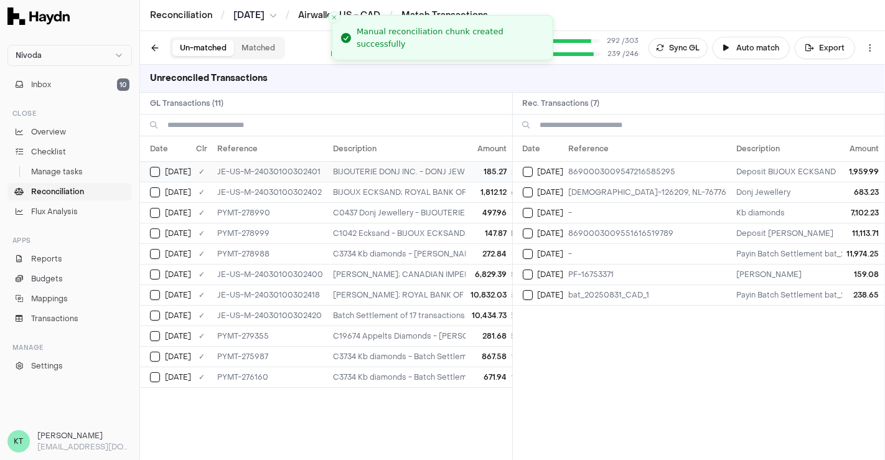
click at [412, 174] on td "BIJOUTERIE DONJ INC. - DONJ JEWELLERY INC.; BANK OF [GEOGRAPHIC_DATA]; US-12620…" at bounding box center [611, 171] width 567 height 21
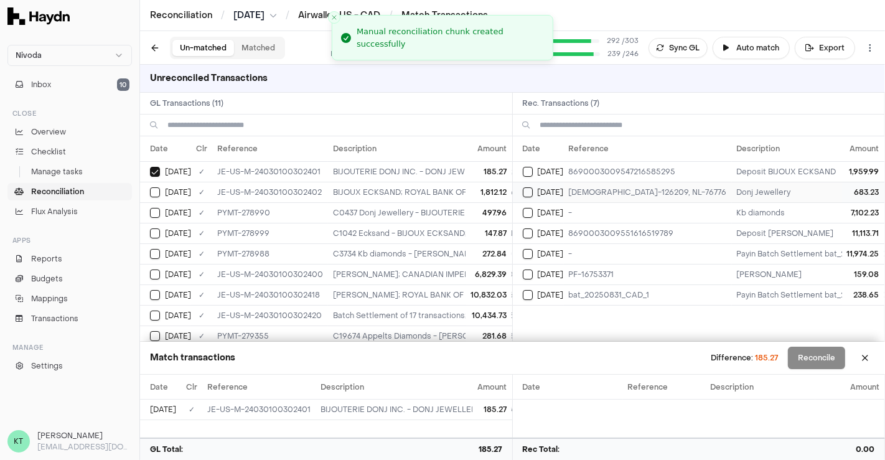
click at [569, 190] on td "[DEMOGRAPHIC_DATA]-126209, NL-76776" at bounding box center [648, 192] width 168 height 21
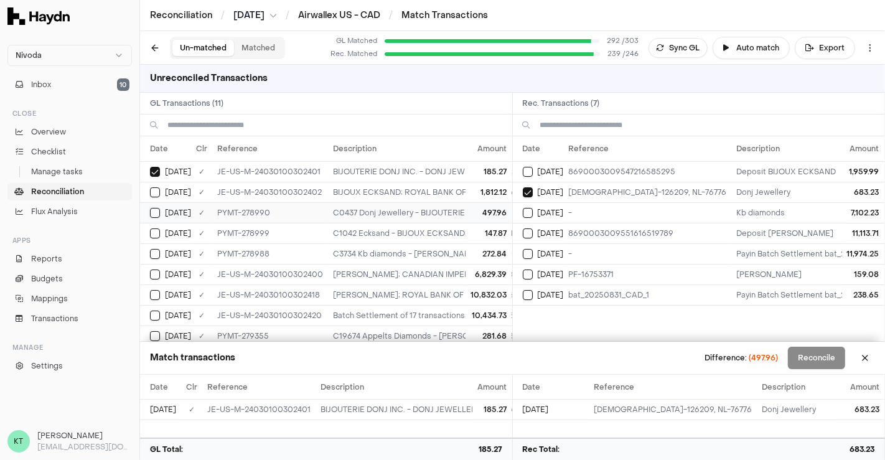
click at [424, 207] on td "C0437 Donj Jewellery - BIJOUTERIE DONJ INC. - DONJ JEWELLERY INC.; BANK OF [GEO…" at bounding box center [611, 212] width 567 height 21
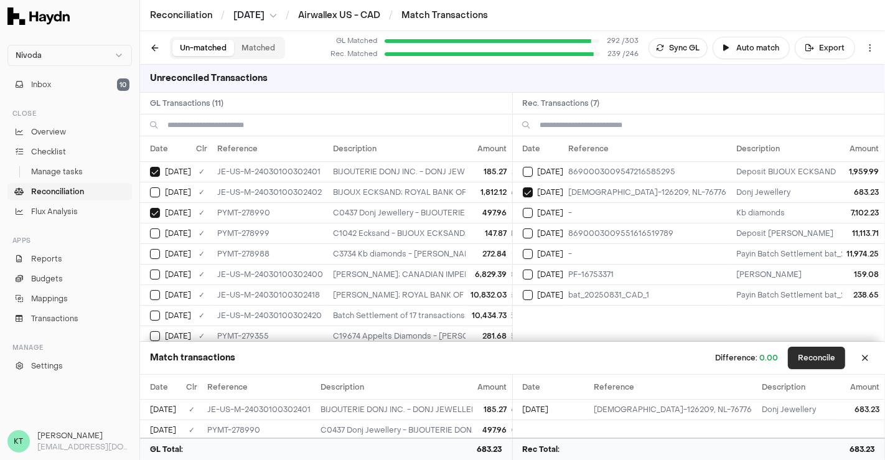
click at [817, 362] on button "Reconcile" at bounding box center [816, 358] width 57 height 22
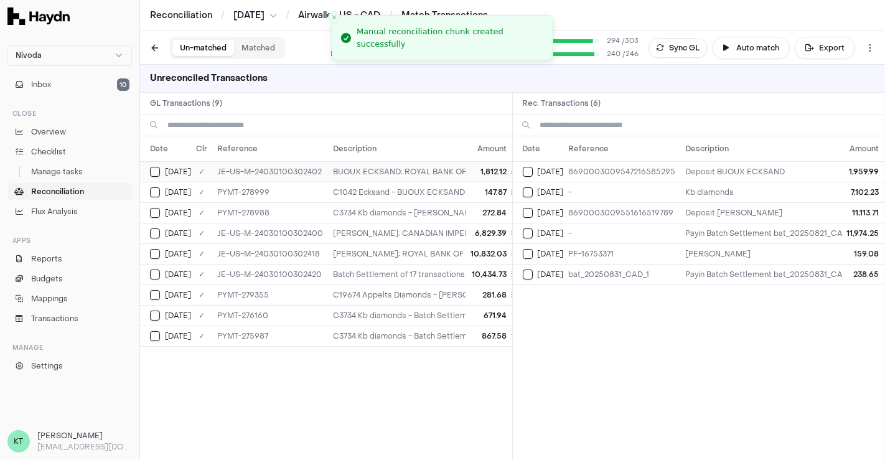
click at [442, 164] on td "BIJOUX ECKSAND; ROYAL BANK OF CANADA; 8690003009547216585295; Ecksand 1,959.99" at bounding box center [592, 171] width 528 height 21
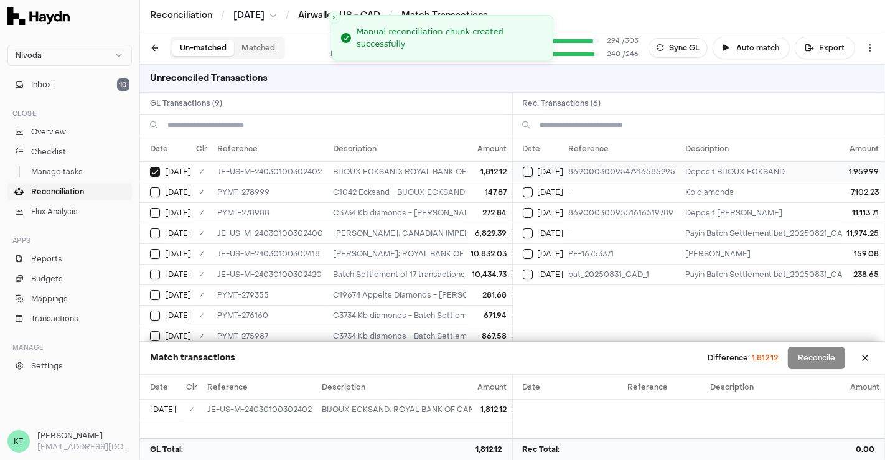
click at [582, 176] on td "8690003009547216585295" at bounding box center [622, 171] width 117 height 21
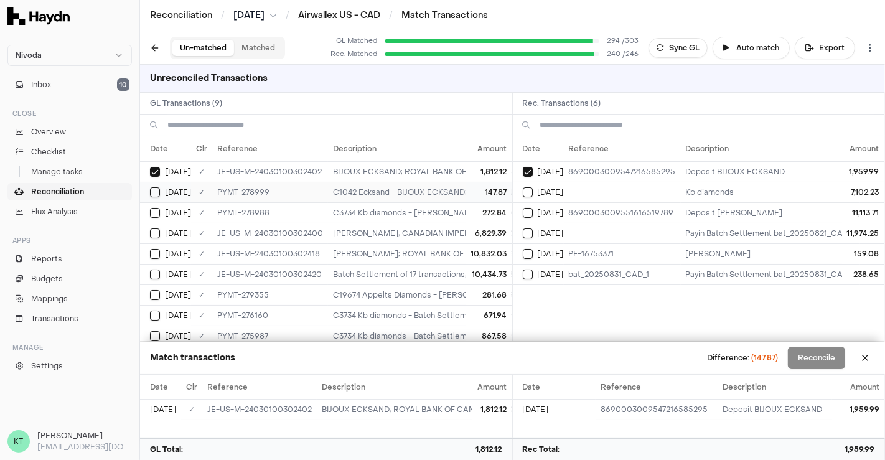
click at [394, 194] on td "C1042 Ecksand - BIJOUX ECKSAND; ROYAL BANK OF CANADA; 8690003009547216585295; E…" at bounding box center [592, 192] width 528 height 21
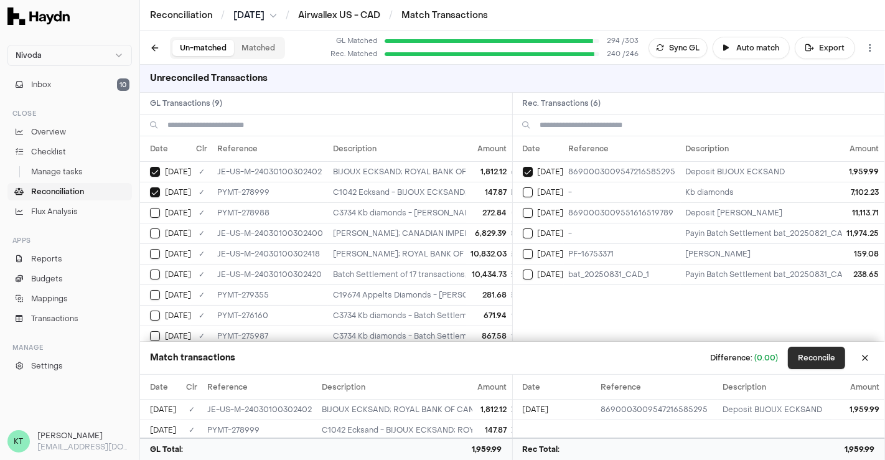
click at [825, 349] on button "Reconcile" at bounding box center [816, 358] width 57 height 22
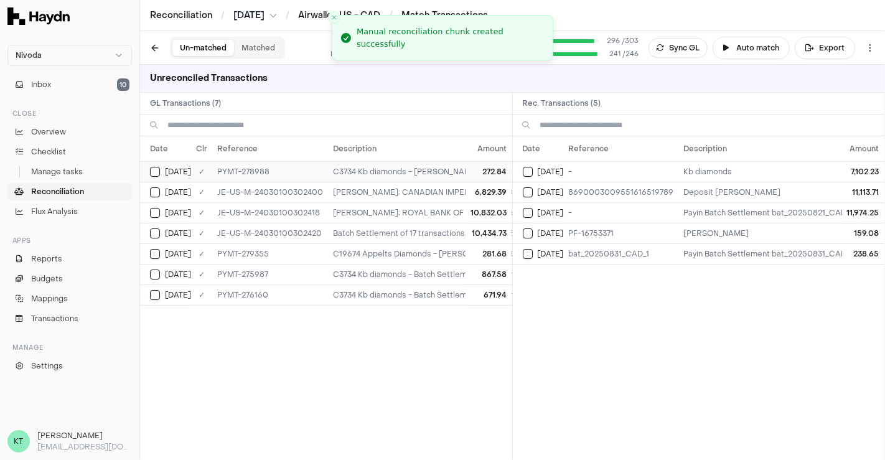
click at [408, 166] on td "C3734 Kb diamonds - [PERSON_NAME]; CANADIAN IMPERIAL BANK OF COMMERCE; ; Kb dia…" at bounding box center [592, 171] width 528 height 21
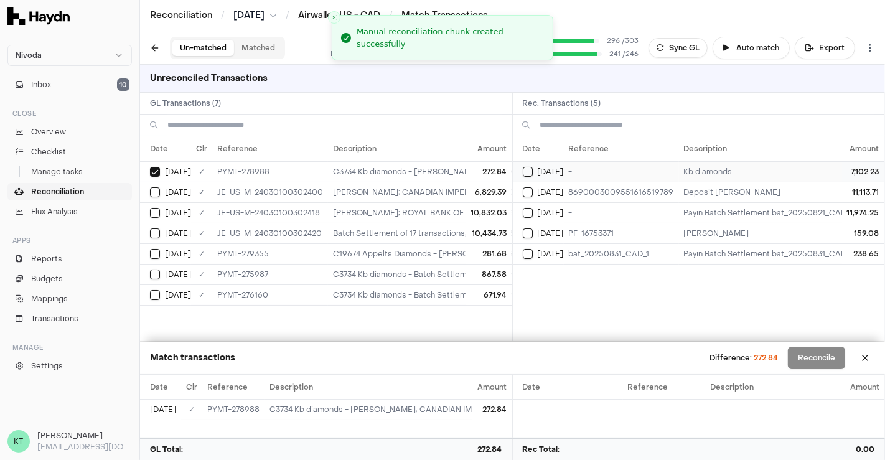
click at [568, 166] on td "-" at bounding box center [621, 171] width 115 height 21
click at [418, 187] on td "[PERSON_NAME]; CANADIAN IMPERIAL BANK OF COMMERCE; ; Kb diamonds 7,102.23" at bounding box center [592, 192] width 528 height 21
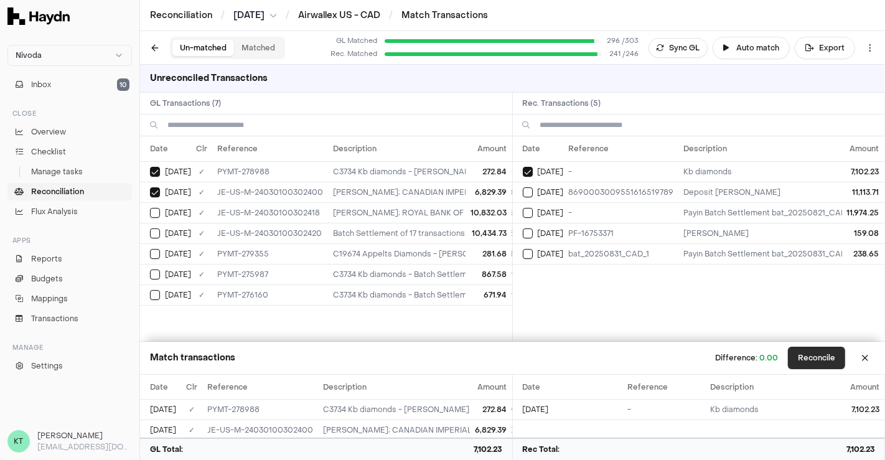
click at [829, 358] on button "Reconcile" at bounding box center [816, 358] width 57 height 22
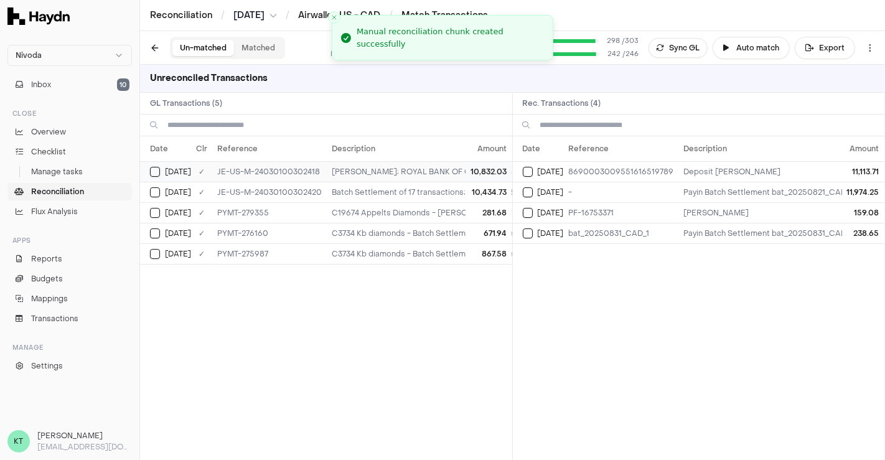
click at [412, 166] on td "[PERSON_NAME]; ROYAL BANK OF CANADA; 8690003009551616519789; [PERSON_NAME] Diam…" at bounding box center [591, 171] width 528 height 21
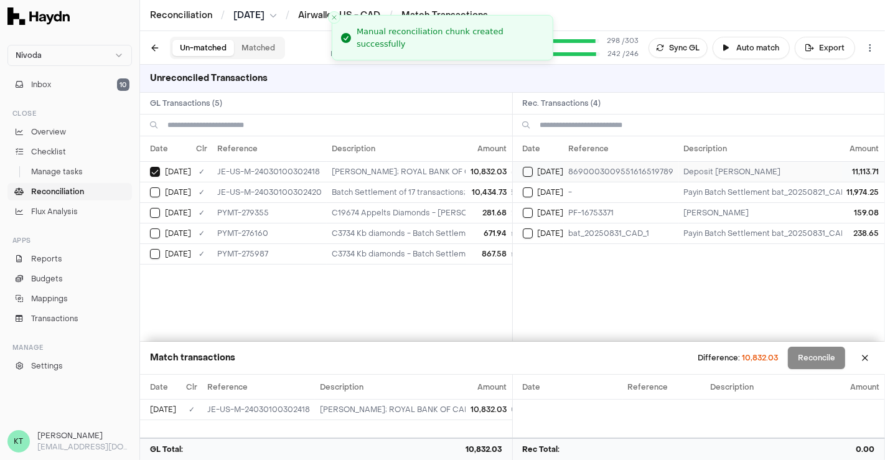
click at [583, 171] on td "8690003009551616519789" at bounding box center [621, 171] width 115 height 21
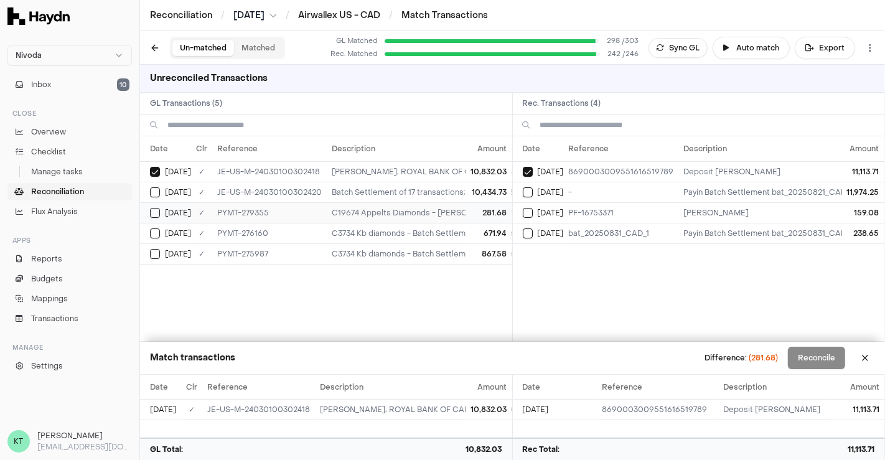
click at [452, 209] on td "C19674 Appelts Diamonds - [PERSON_NAME]; ROYAL BANK OF CANADA; 8690003009551616…" at bounding box center [591, 212] width 528 height 21
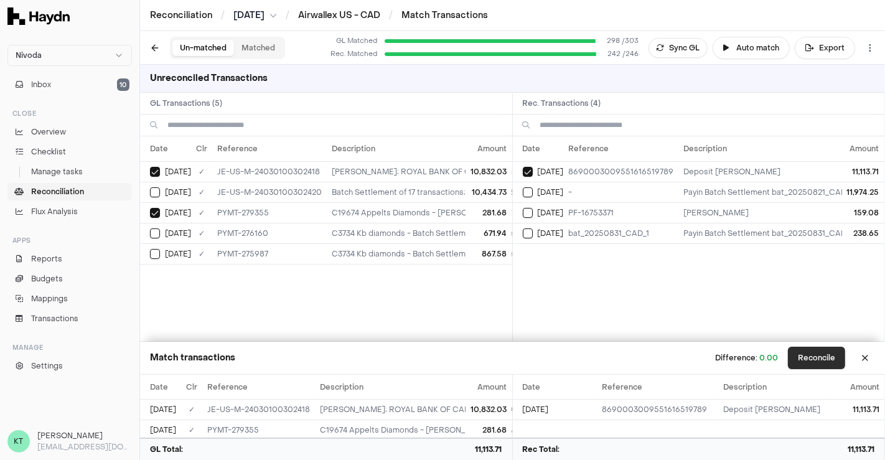
click at [814, 362] on button "Reconcile" at bounding box center [816, 358] width 57 height 22
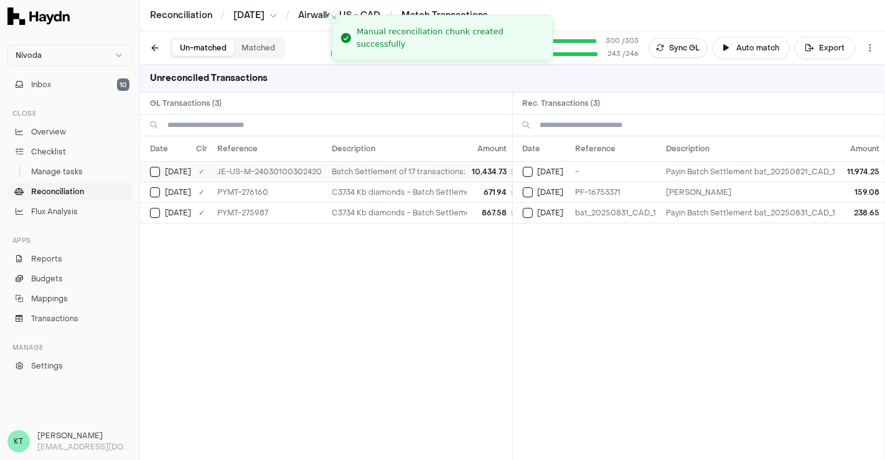
click at [425, 168] on td "Batch Settlement of 17 transactions; bat_20250821_CAD_1 11,974.25" at bounding box center [497, 171] width 341 height 21
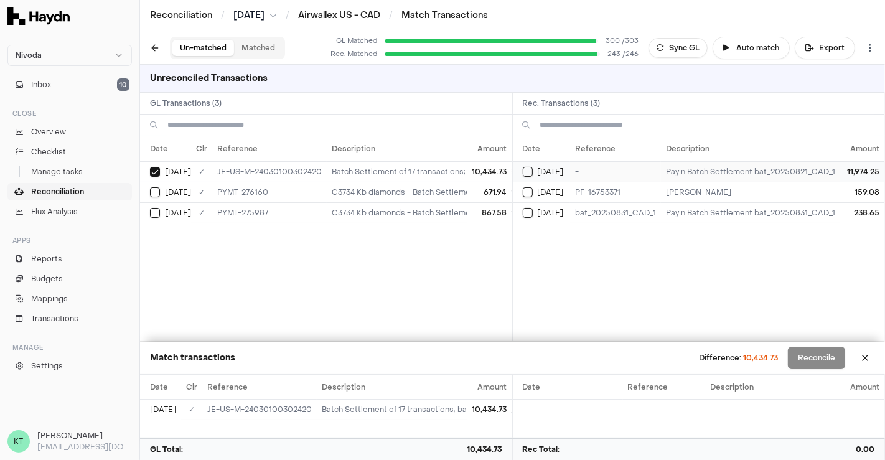
click at [571, 177] on td "[DATE]" at bounding box center [542, 171] width 58 height 21
click at [430, 194] on td "C3734 Kb diamonds - Batch Settlement of 17 transactions; bat_20250821_CAD_1 11,…" at bounding box center [497, 192] width 341 height 21
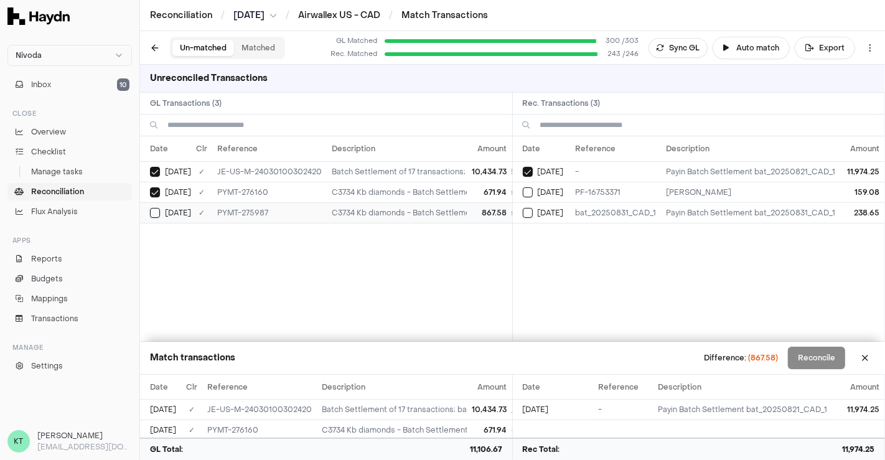
click at [430, 219] on td "C3734 Kb diamonds - Batch Settlement of 17 transactions; bat_20250821_CAD_1 11,…" at bounding box center [497, 212] width 341 height 21
click at [829, 363] on button "Reconcile" at bounding box center [816, 358] width 57 height 22
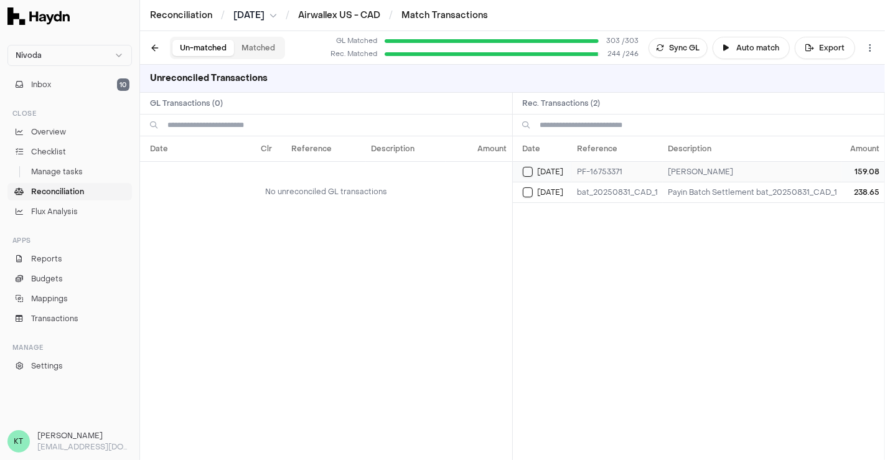
click at [604, 174] on td "PF-16753371" at bounding box center [617, 171] width 91 height 21
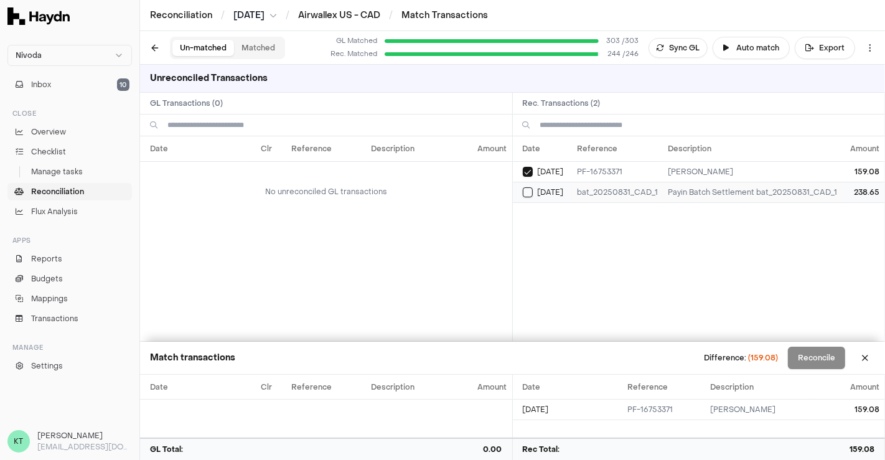
click at [609, 191] on td "bat_20250831_CAD_1" at bounding box center [617, 192] width 91 height 21
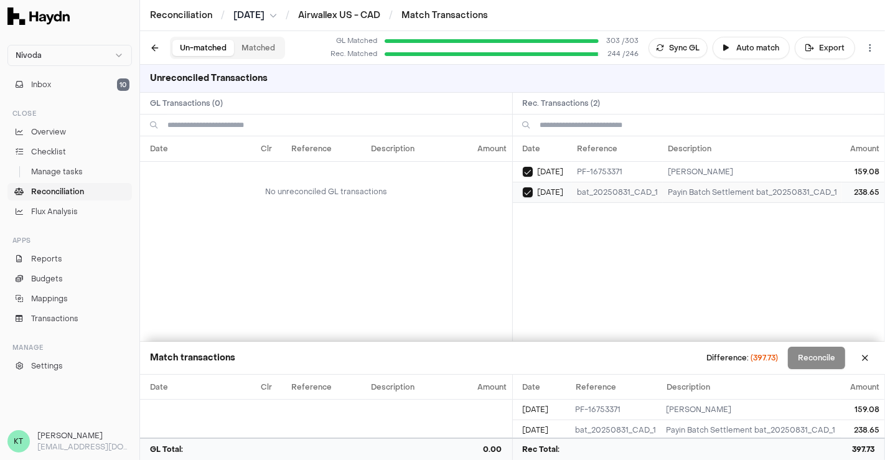
click at [605, 185] on td "bat_20250831_CAD_1" at bounding box center [617, 192] width 91 height 21
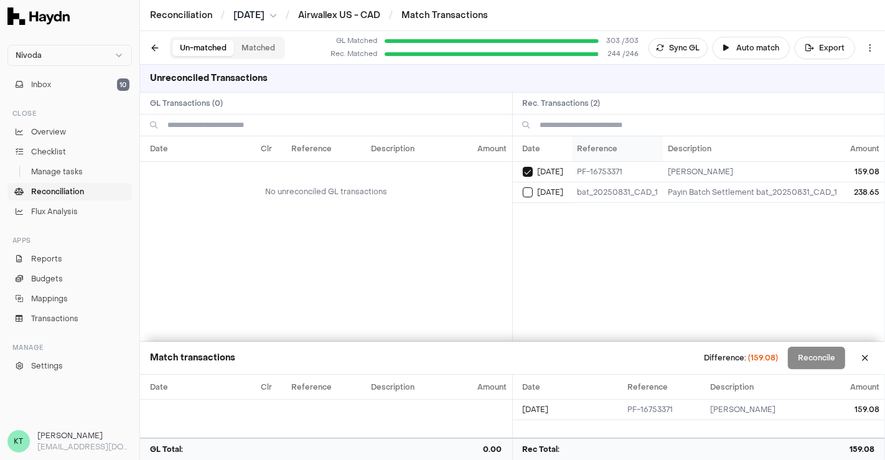
click at [595, 154] on th "Reference" at bounding box center [617, 148] width 91 height 25
click at [598, 182] on td "PF-16753371" at bounding box center [617, 192] width 91 height 21
